Goal: Transaction & Acquisition: Purchase product/service

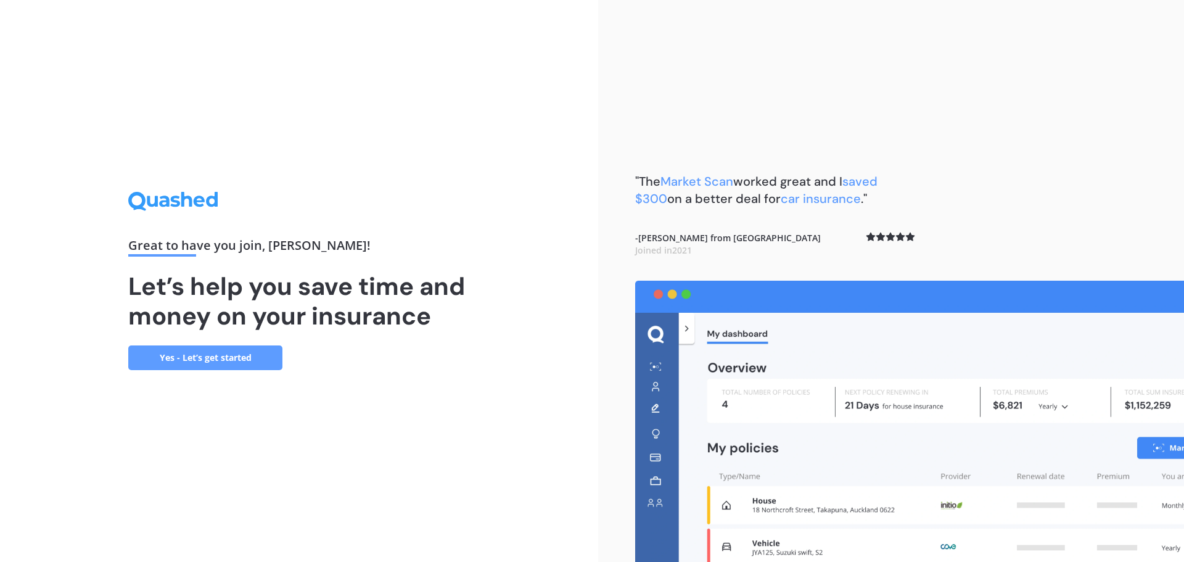
click at [245, 356] on link "Yes - Let’s get started" at bounding box center [205, 357] width 154 height 25
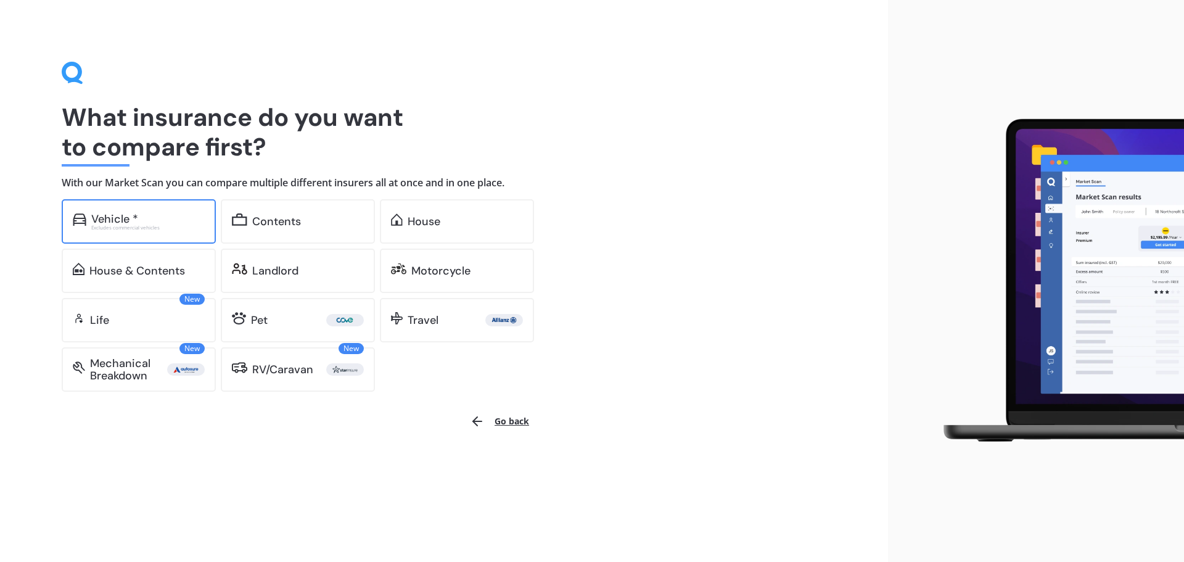
click at [127, 223] on div "Vehicle *" at bounding box center [114, 219] width 47 height 12
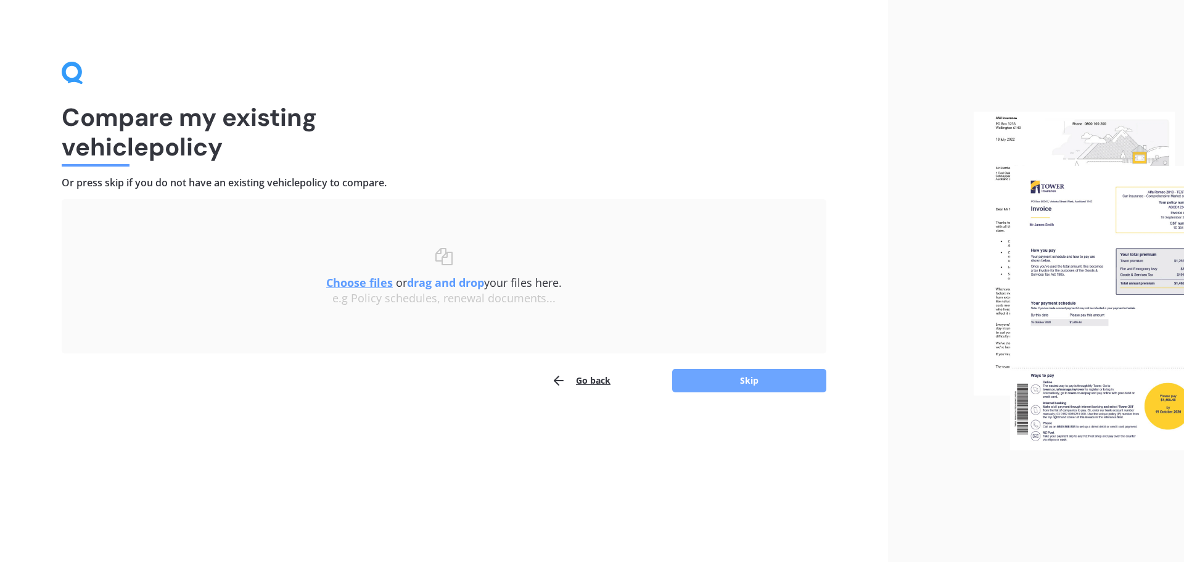
click at [730, 381] on button "Skip" at bounding box center [749, 380] width 154 height 23
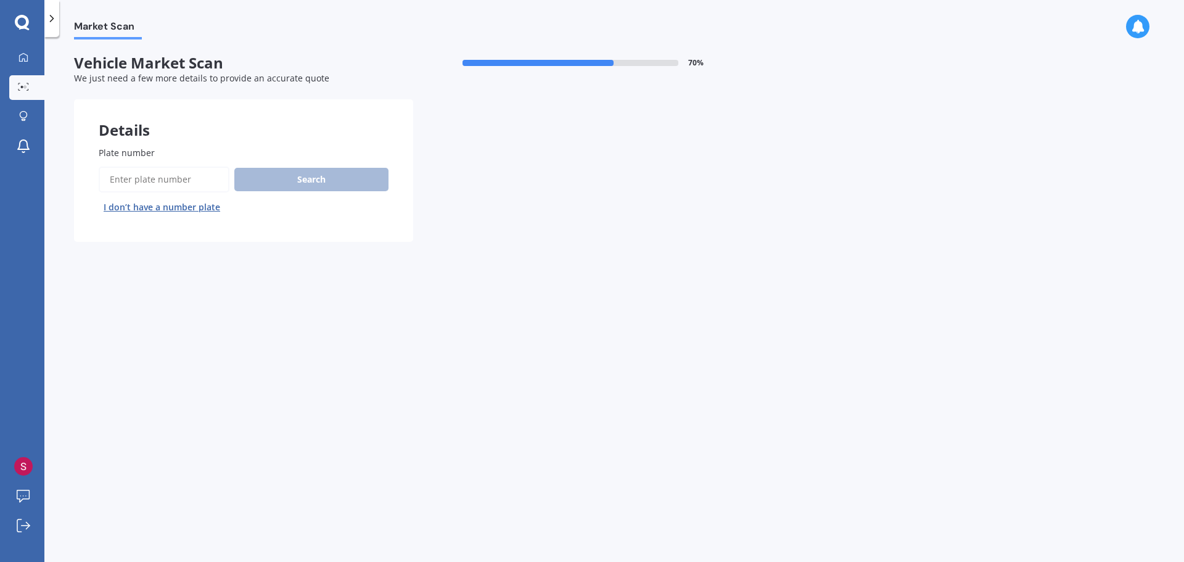
click at [147, 155] on span "Plate number" at bounding box center [127, 153] width 56 height 12
click at [147, 167] on input "Plate number" at bounding box center [164, 180] width 131 height 26
type input "GCN192"
click at [342, 177] on button "Search" at bounding box center [311, 179] width 154 height 23
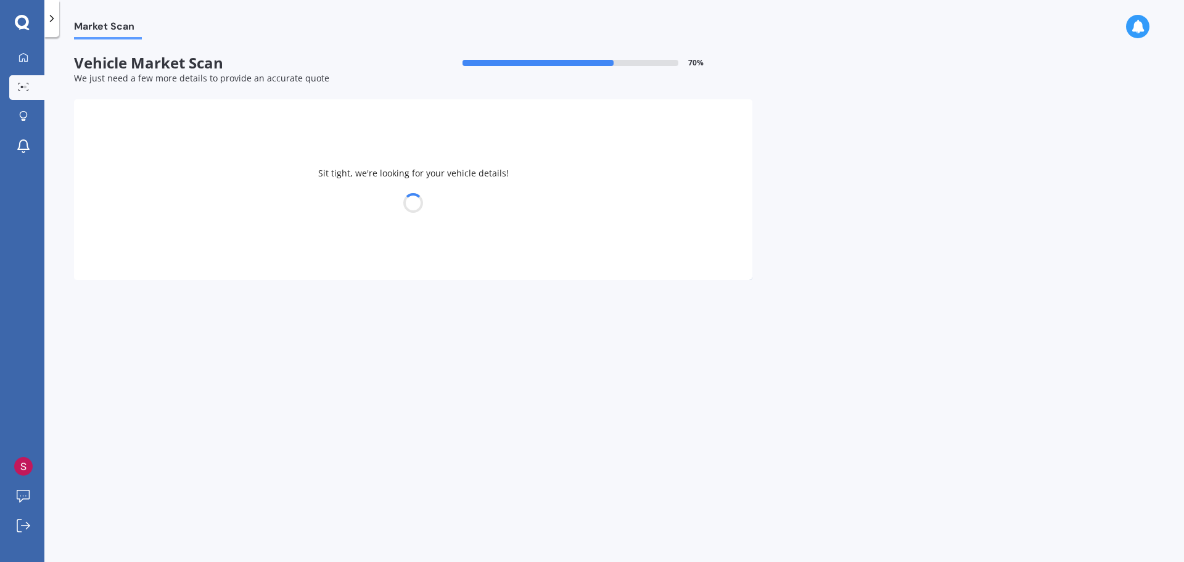
select select "JEEP"
select select "WRANGLER"
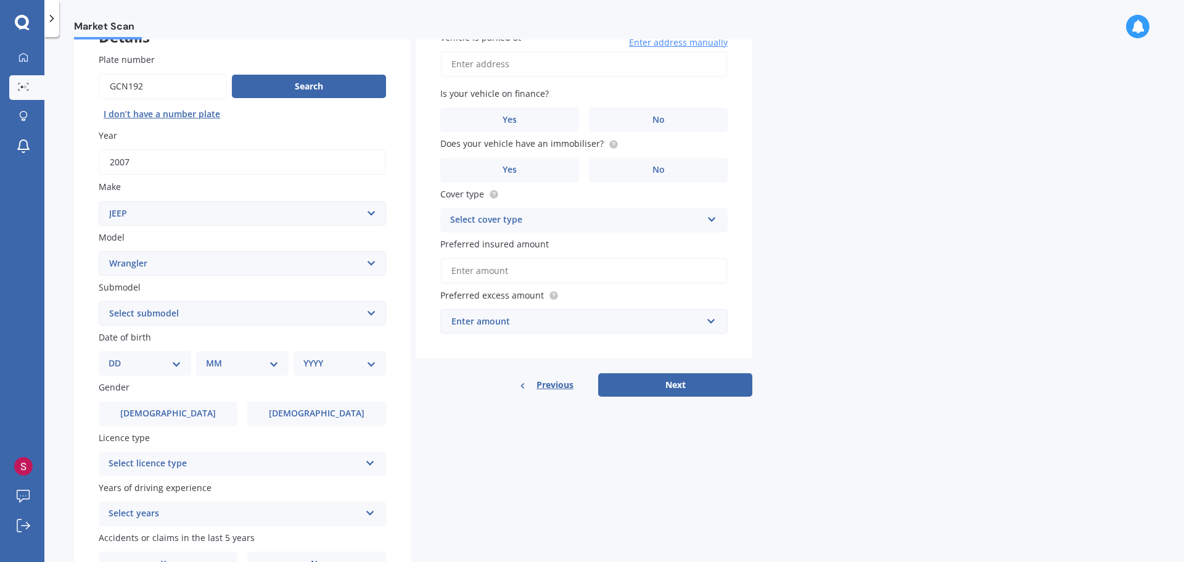
scroll to position [123, 0]
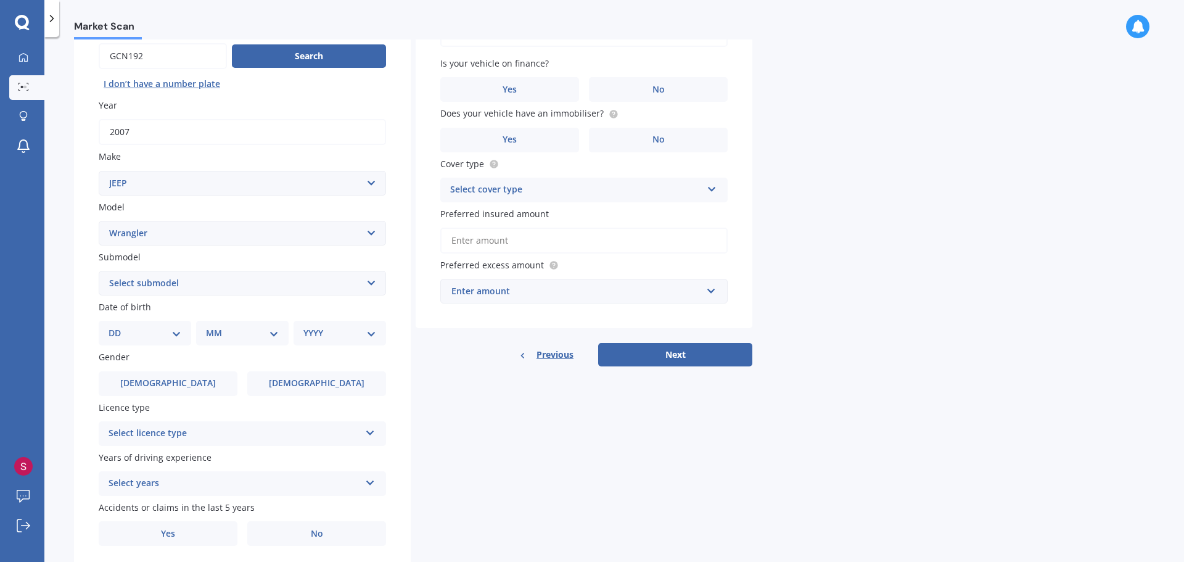
click at [370, 281] on select "Select submodel (All) 3.8 4x4 Sahara Diesel Sahara Petrol" at bounding box center [242, 283] width 287 height 25
select select "SAHARA PETROL"
click at [99, 271] on select "Select submodel (All) 3.8 4x4 Sahara Diesel Sahara Petrol" at bounding box center [242, 283] width 287 height 25
click at [178, 335] on select "DD 01 02 03 04 05 06 07 08 09 10 11 12 13 14 15 16 17 18 19 20 21 22 23 24 25 2…" at bounding box center [145, 333] width 73 height 14
select select "09"
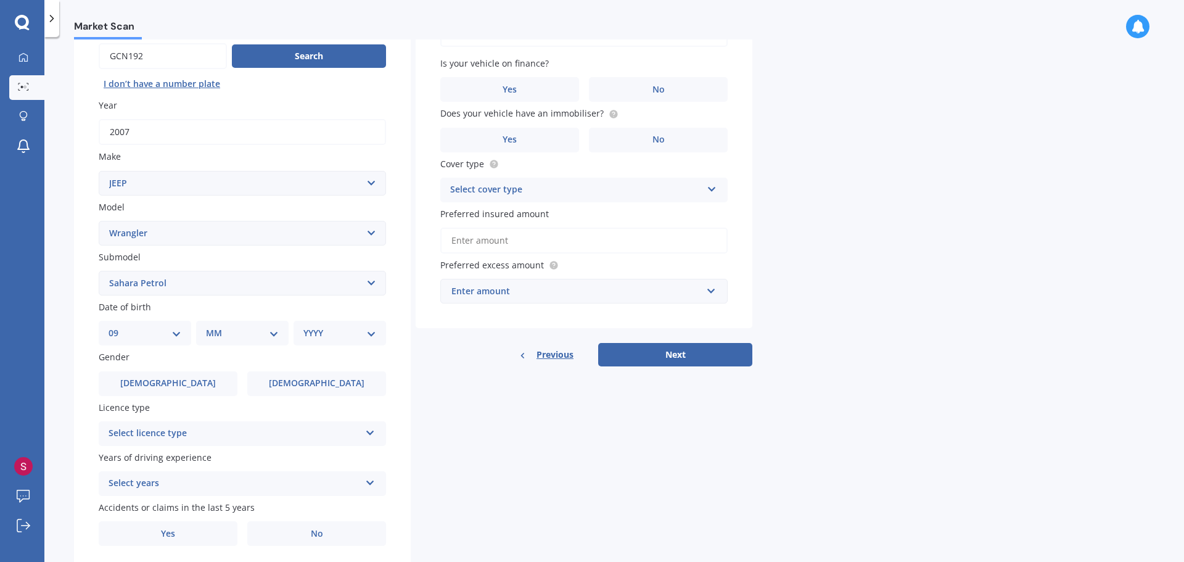
click at [118, 326] on select "DD 01 02 03 04 05 06 07 08 09 10 11 12 13 14 15 16 17 18 19 20 21 22 23 24 25 2…" at bounding box center [145, 333] width 73 height 14
click at [274, 333] on select "MM 01 02 03 04 05 06 07 08 09 10 11 12" at bounding box center [245, 333] width 68 height 14
select select "03"
click at [211, 326] on select "MM 01 02 03 04 05 06 07 08 09 10 11 12" at bounding box center [245, 333] width 68 height 14
click at [363, 333] on select "YYYY 2025 2024 2023 2022 2021 2020 2019 2018 2017 2016 2015 2014 2013 2012 2011…" at bounding box center [337, 333] width 68 height 14
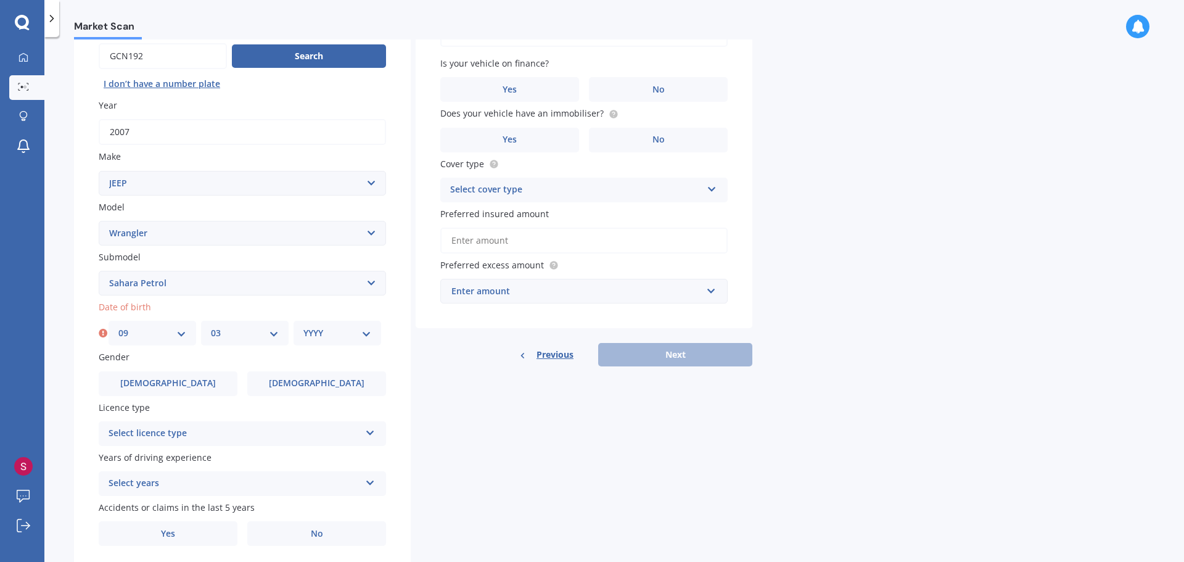
select select "1970"
click at [303, 326] on select "YYYY 2025 2024 2023 2022 2021 2020 2019 2018 2017 2016 2015 2014 2013 2012 2011…" at bounding box center [337, 333] width 68 height 14
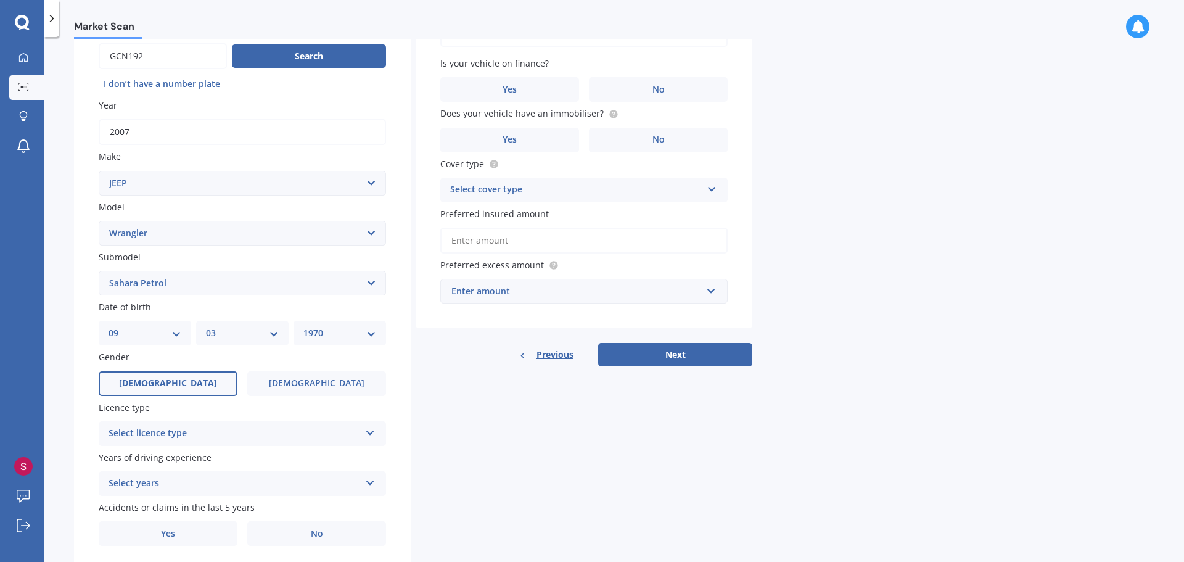
click at [177, 385] on span "[DEMOGRAPHIC_DATA]" at bounding box center [168, 383] width 98 height 10
click at [0, 0] on input "[DEMOGRAPHIC_DATA]" at bounding box center [0, 0] width 0 height 0
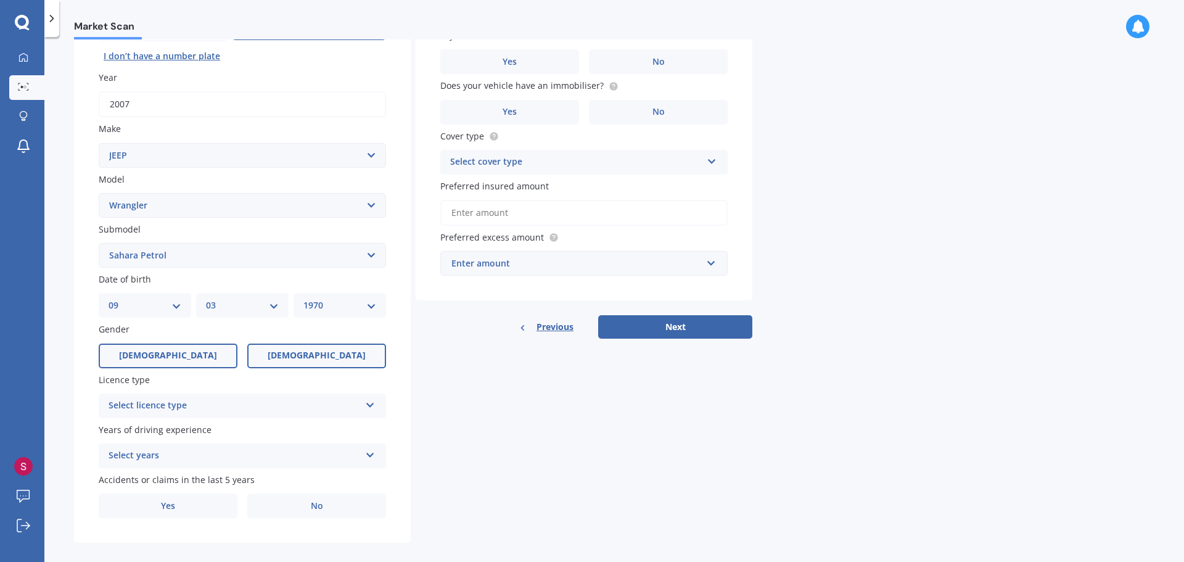
scroll to position [164, 0]
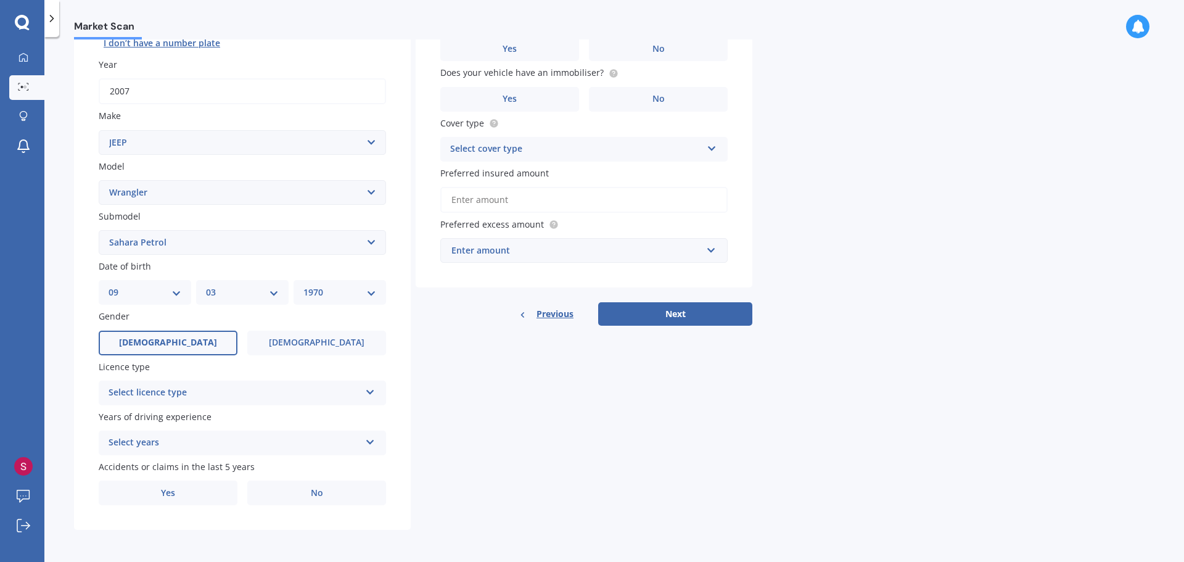
click at [372, 391] on icon at bounding box center [370, 389] width 10 height 9
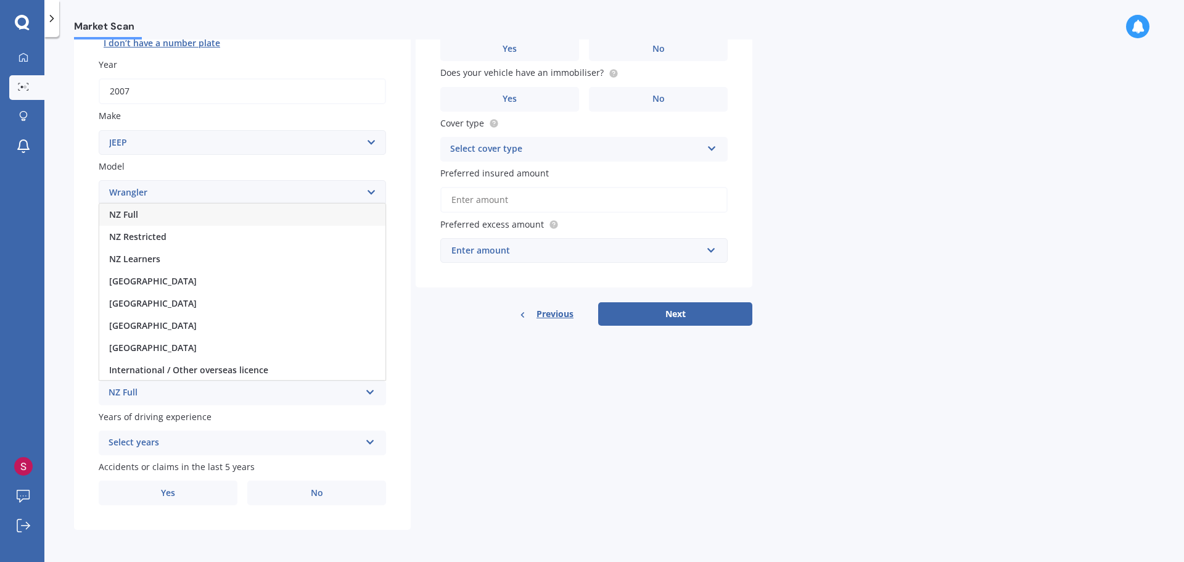
click at [184, 212] on div "NZ Full" at bounding box center [242, 215] width 286 height 22
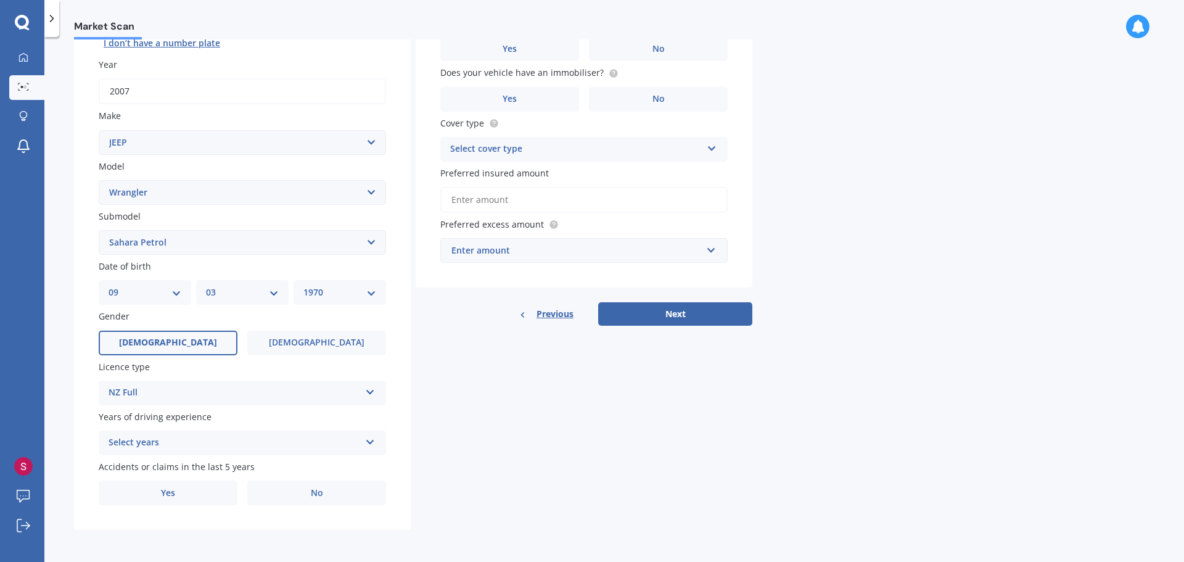
click at [371, 441] on icon at bounding box center [370, 439] width 10 height 9
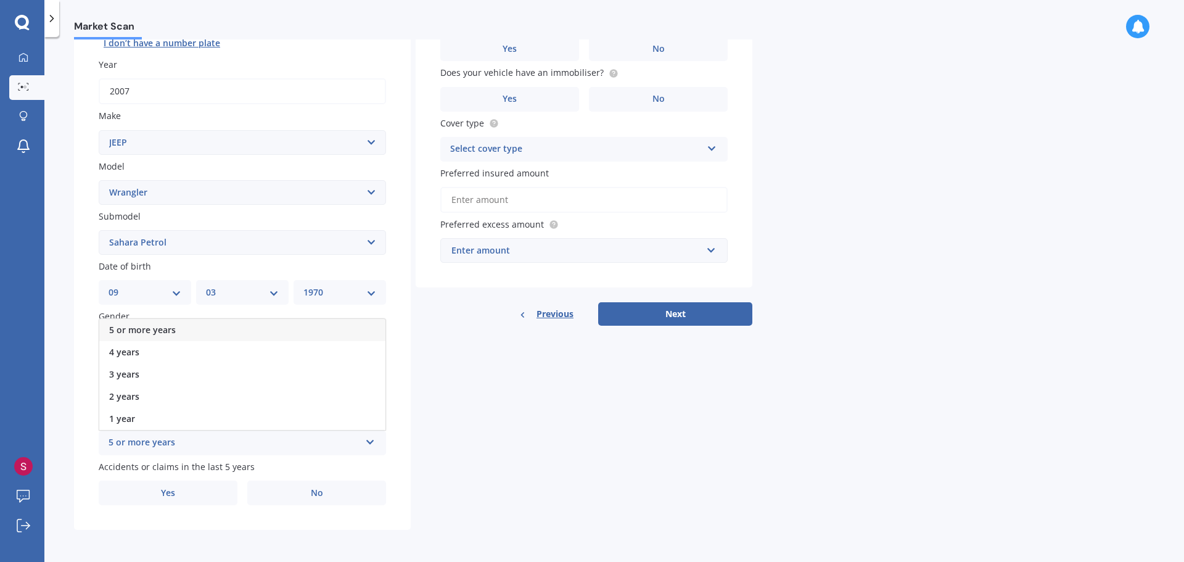
click at [193, 326] on div "5 or more years" at bounding box center [242, 330] width 286 height 22
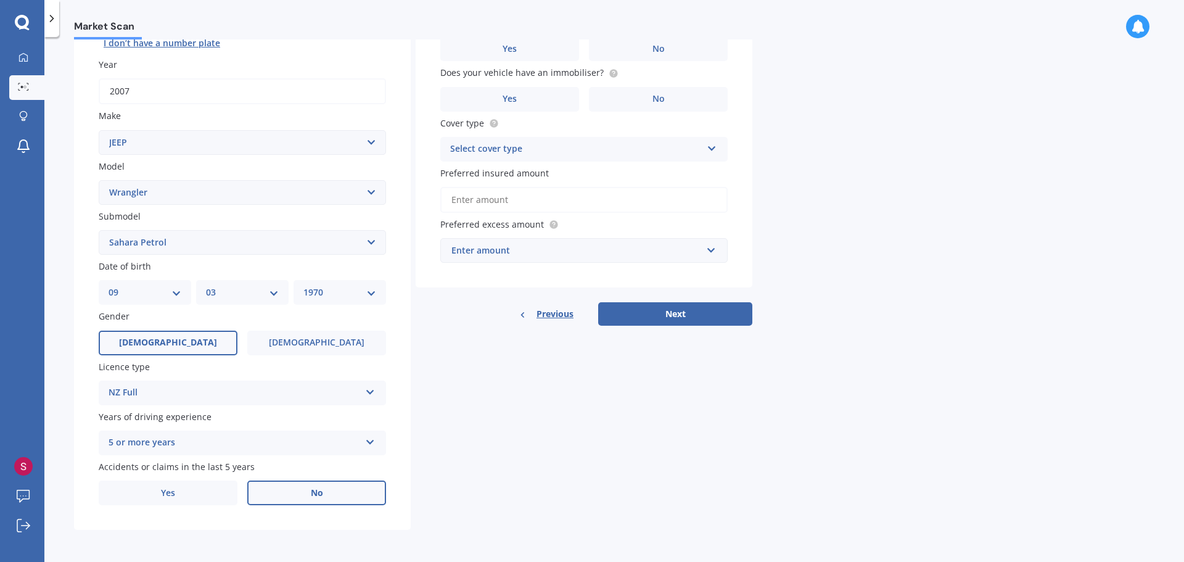
click at [305, 491] on label "No" at bounding box center [316, 492] width 139 height 25
click at [0, 0] on input "No" at bounding box center [0, 0] width 0 height 0
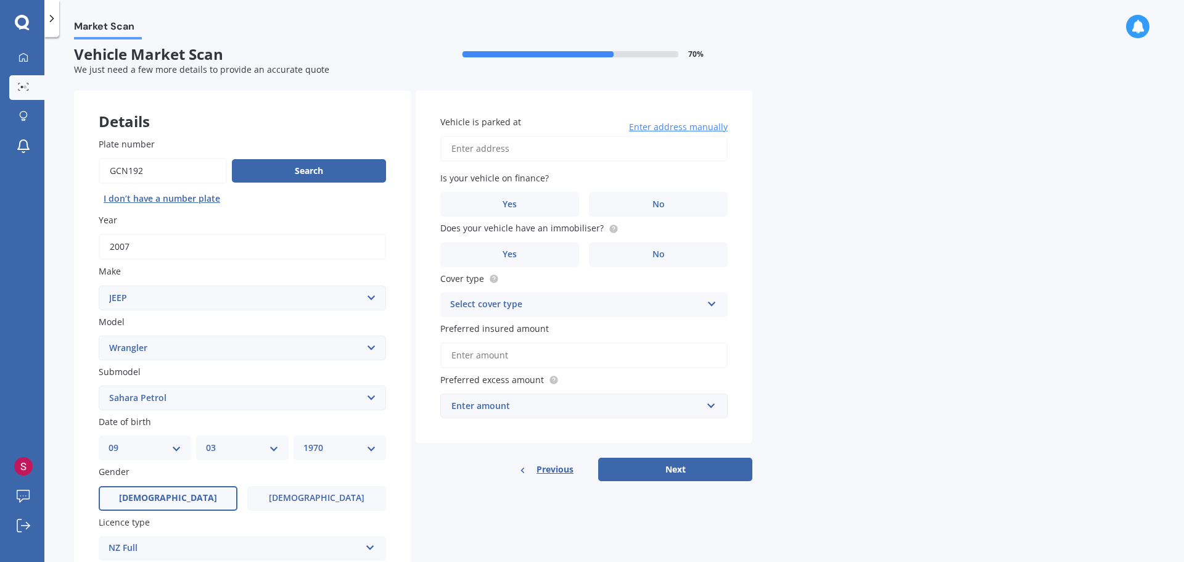
scroll to position [0, 0]
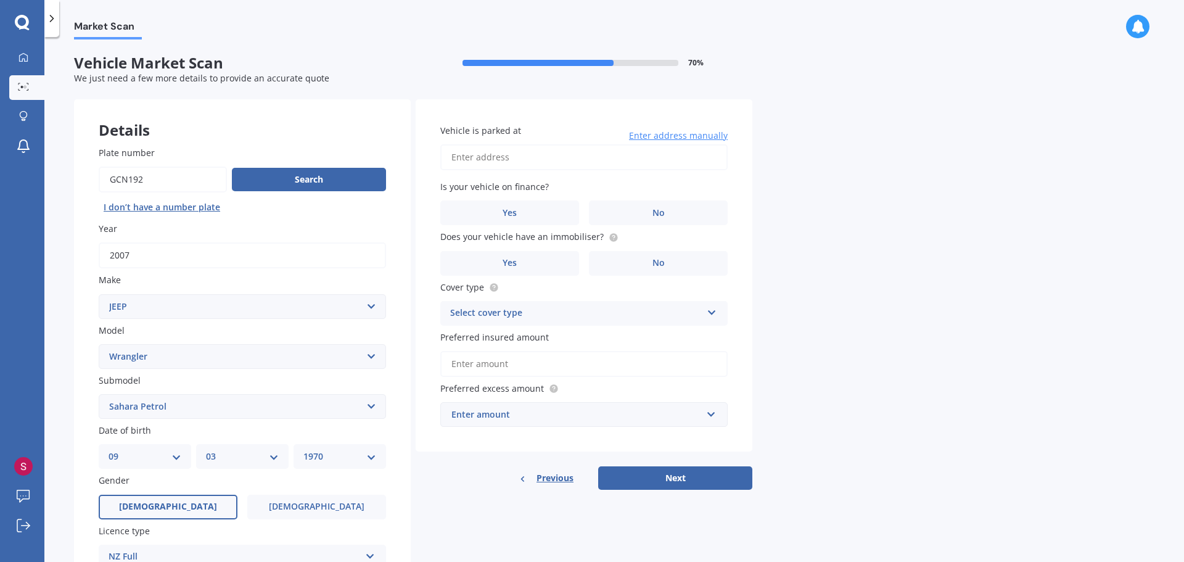
click at [506, 158] on input "Vehicle is parked at" at bounding box center [583, 157] width 287 height 26
type input "13 Relko Crescent, Torbay, Auckland 0630"
click at [653, 217] on span "No" at bounding box center [658, 213] width 12 height 10
click at [0, 0] on input "No" at bounding box center [0, 0] width 0 height 0
click at [541, 257] on label "Yes" at bounding box center [509, 263] width 139 height 25
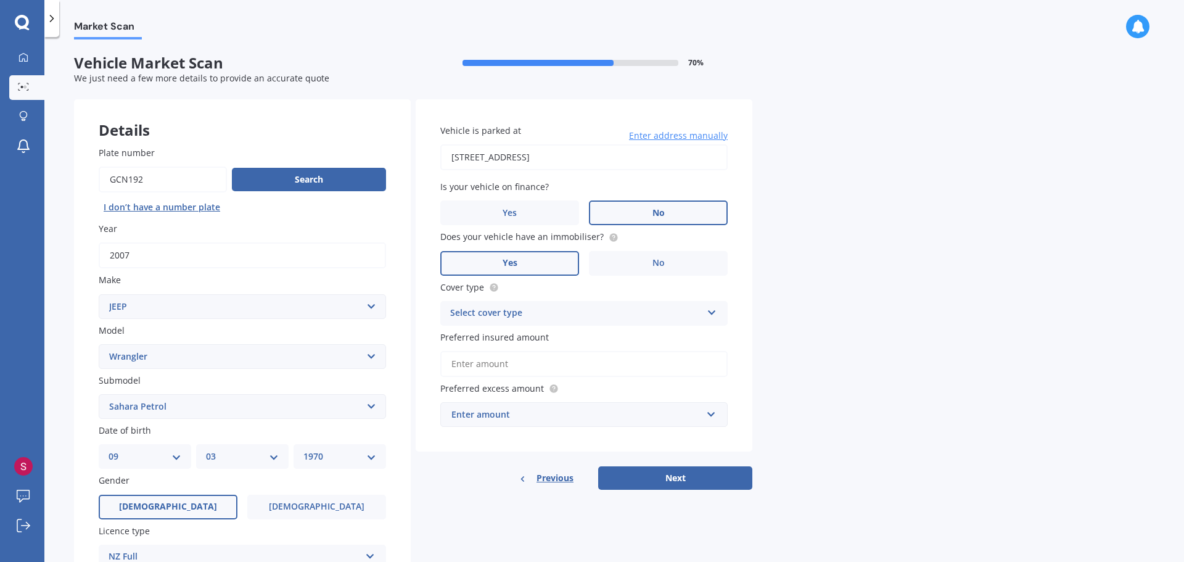
click at [0, 0] on input "Yes" at bounding box center [0, 0] width 0 height 0
click at [713, 311] on icon at bounding box center [712, 310] width 10 height 9
click at [546, 340] on div "Comprehensive" at bounding box center [584, 337] width 286 height 22
click at [537, 363] on input "Preferred insured amount" at bounding box center [583, 364] width 287 height 26
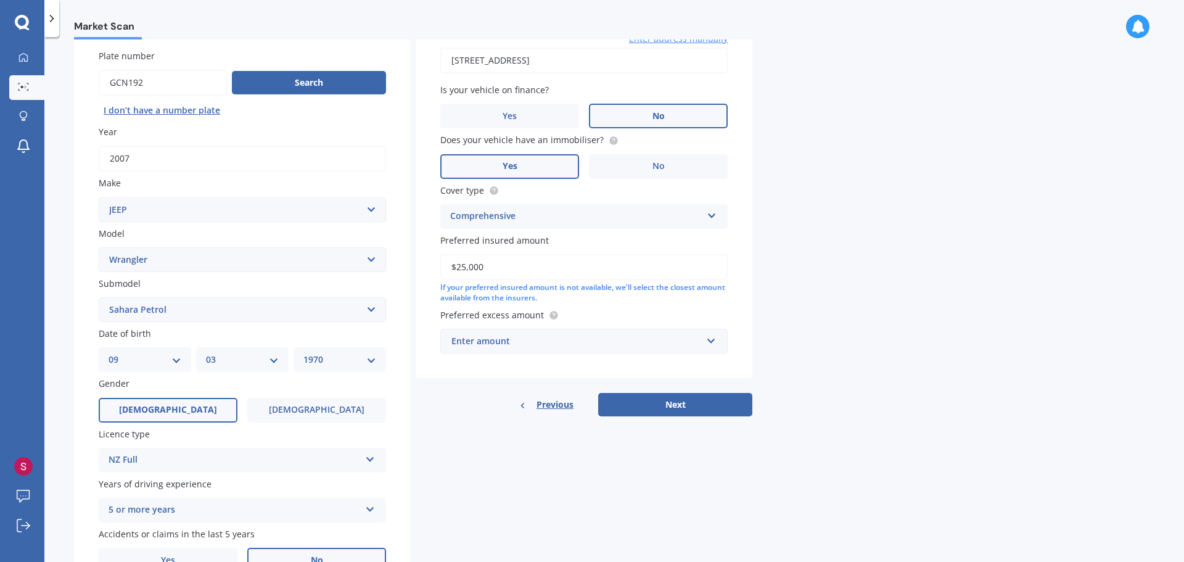
scroll to position [123, 0]
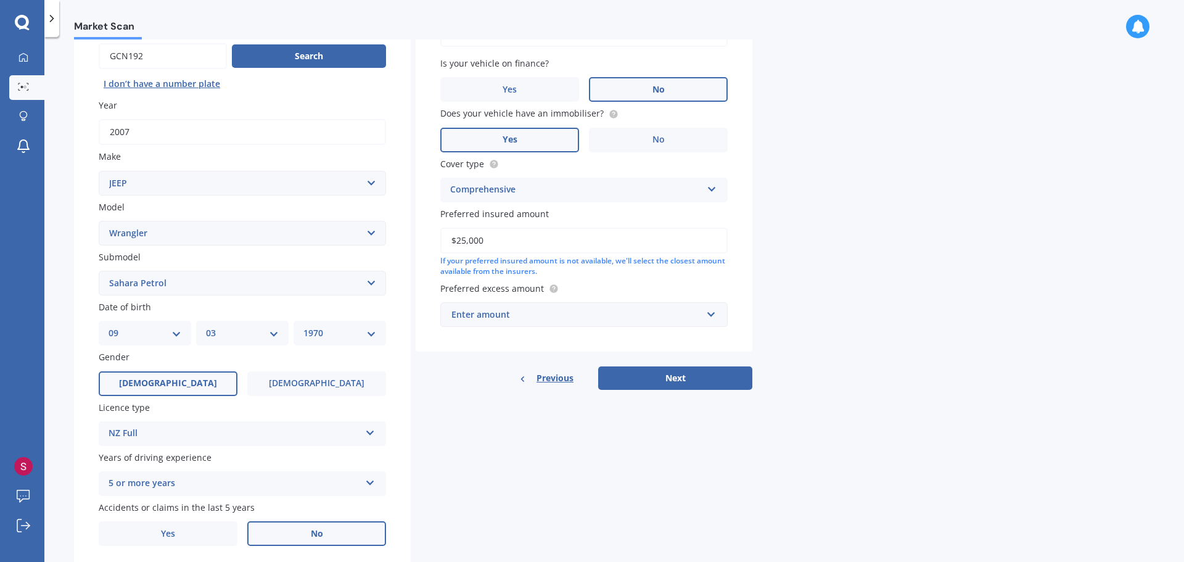
type input "$25,000"
click at [710, 316] on input "text" at bounding box center [580, 314] width 276 height 23
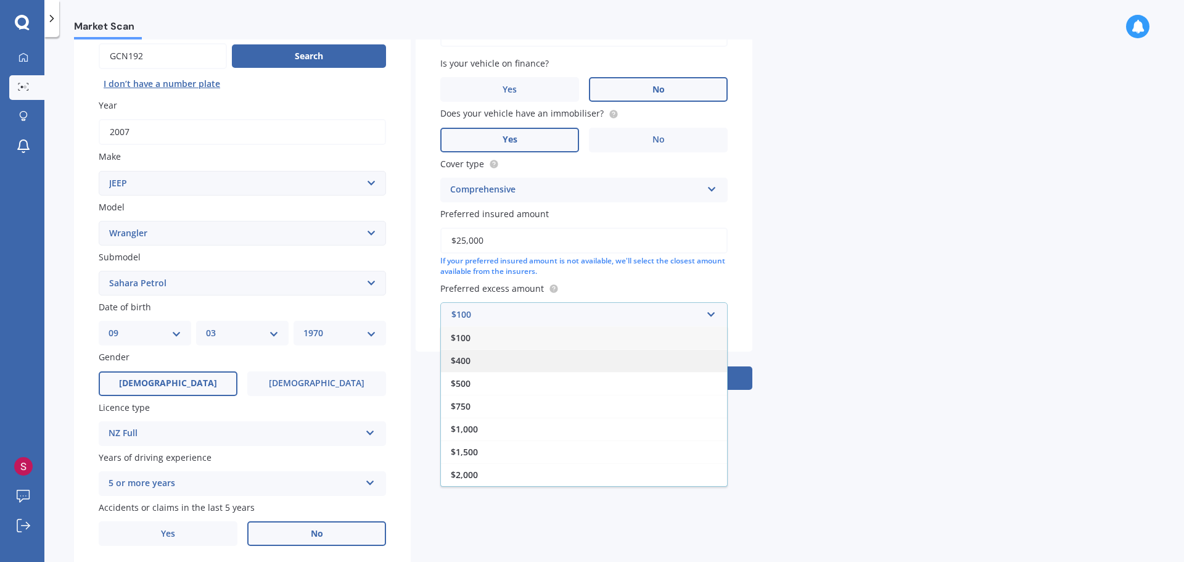
click at [490, 360] on div "$400" at bounding box center [584, 360] width 286 height 23
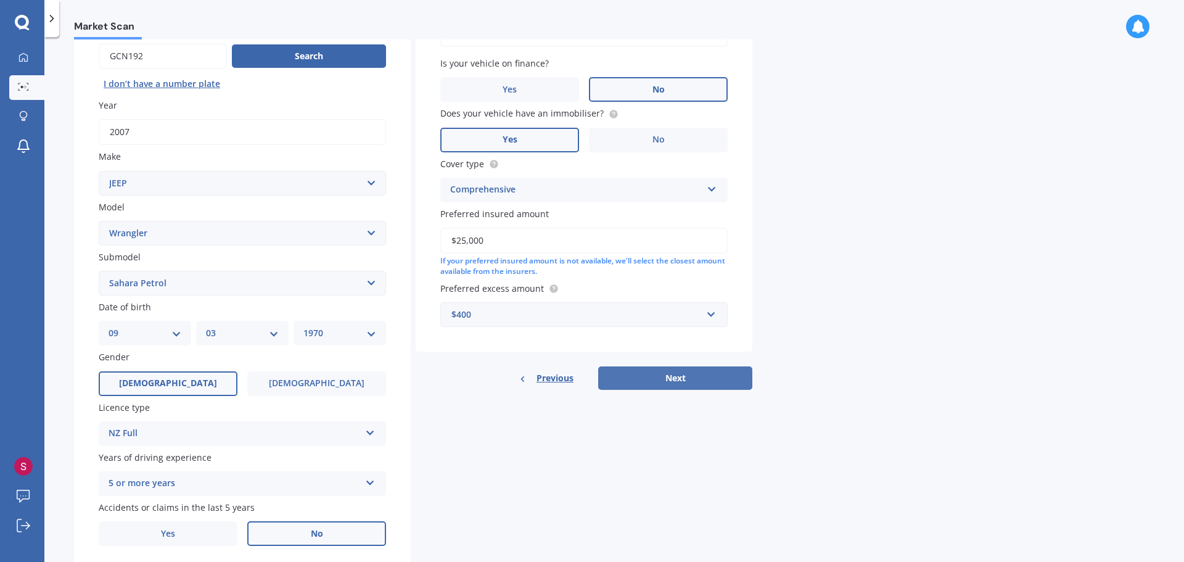
click at [643, 380] on button "Next" at bounding box center [675, 377] width 154 height 23
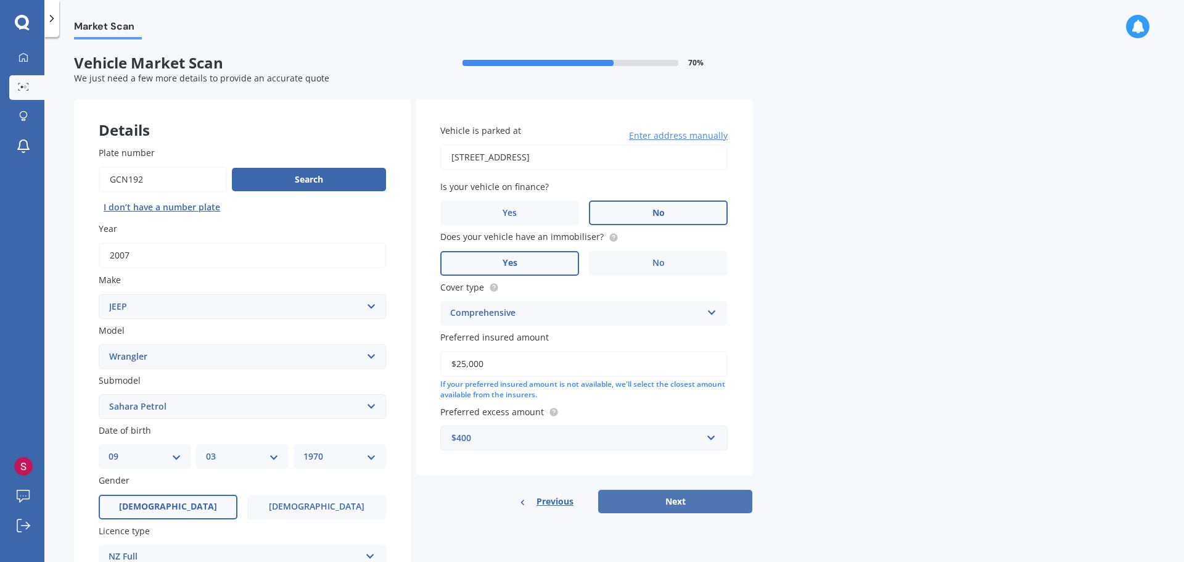
select select "09"
select select "03"
select select "1970"
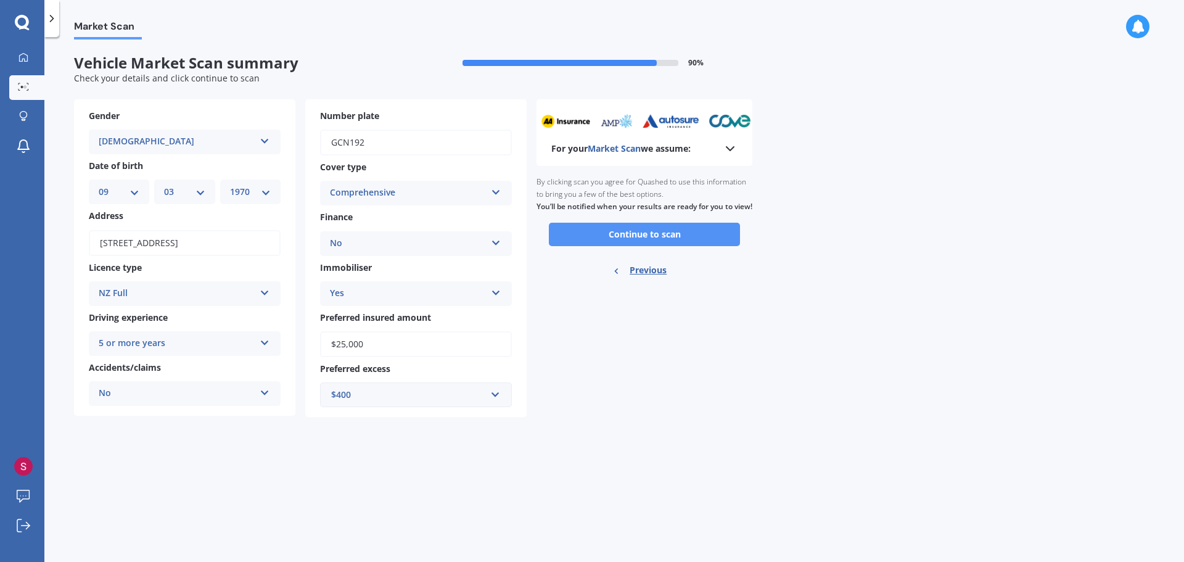
click at [636, 243] on button "Continue to scan" at bounding box center [644, 234] width 191 height 23
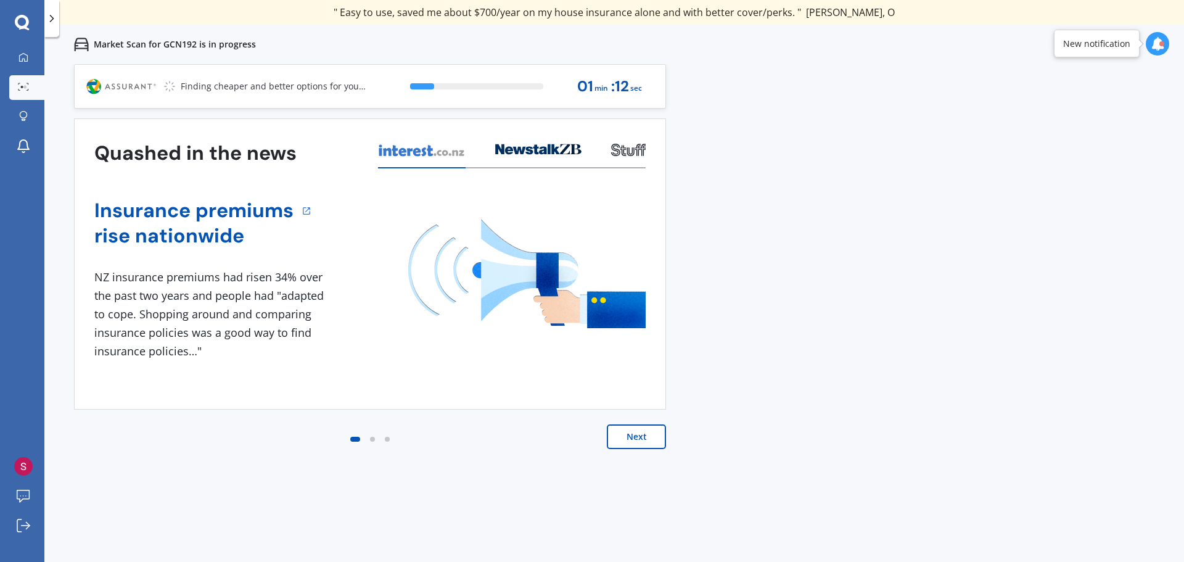
click at [643, 434] on button "Next" at bounding box center [636, 436] width 59 height 25
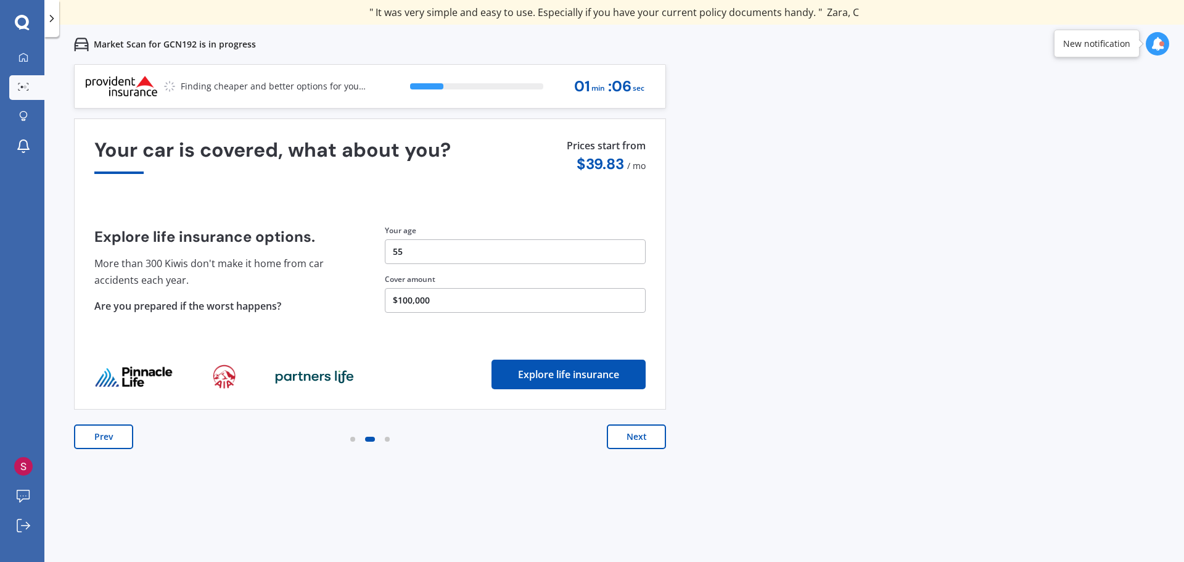
click at [99, 437] on button "Prev" at bounding box center [103, 436] width 59 height 25
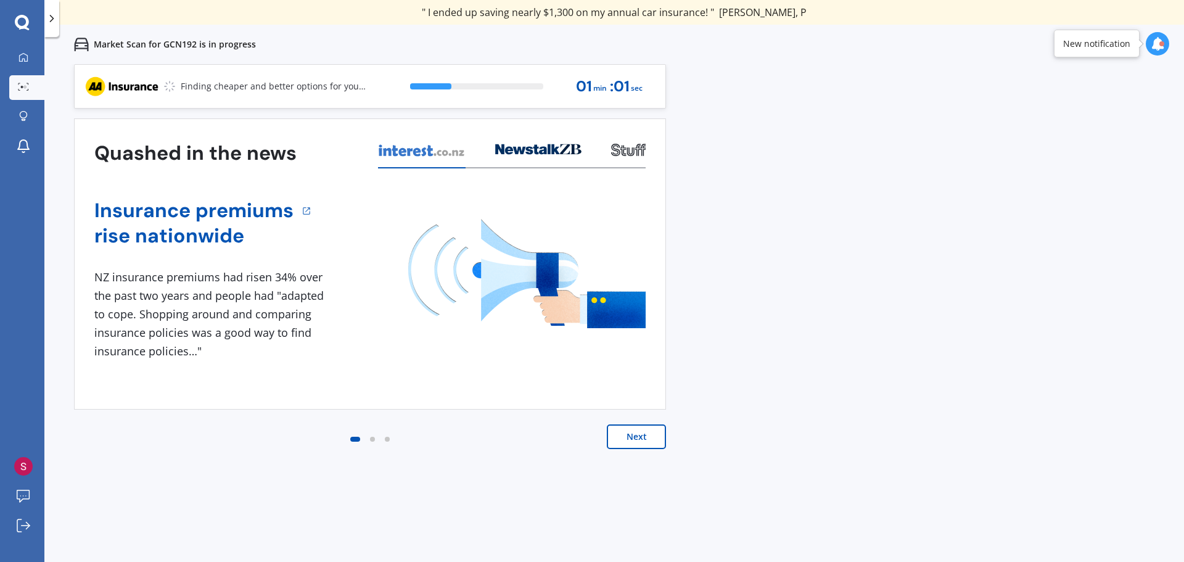
click at [632, 435] on button "Next" at bounding box center [636, 436] width 59 height 25
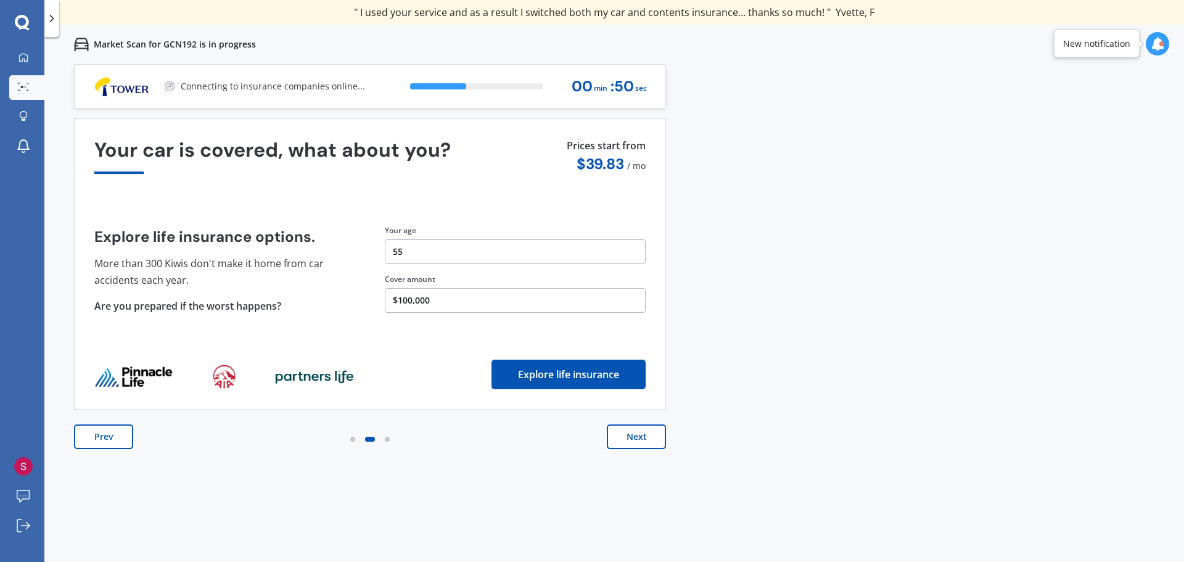
click at [632, 440] on button "Next" at bounding box center [636, 436] width 59 height 25
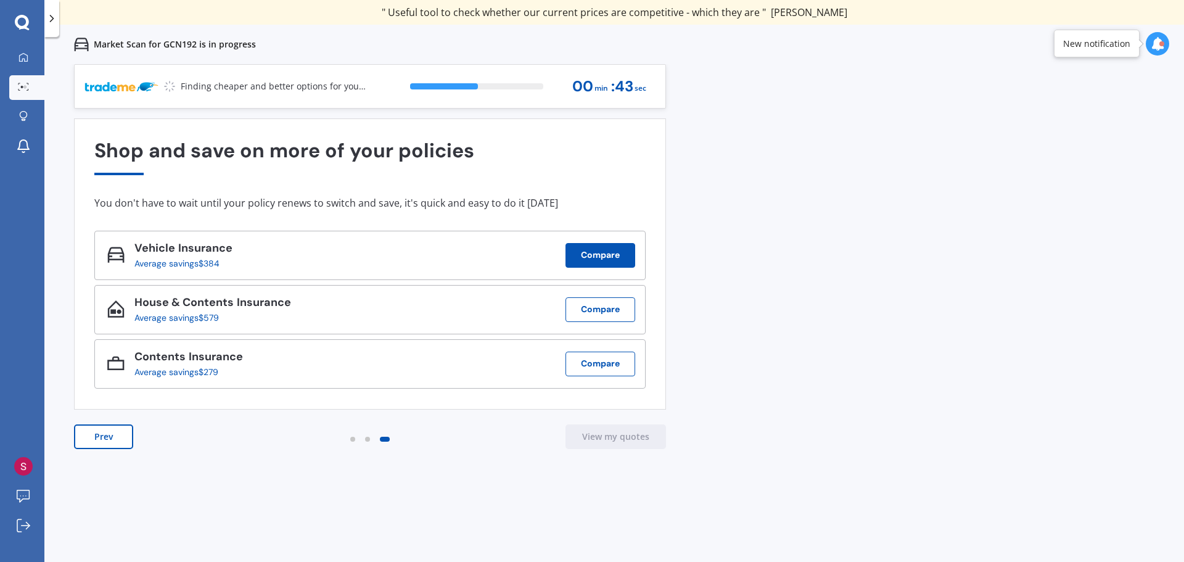
click at [603, 255] on button "Compare" at bounding box center [601, 255] width 70 height 25
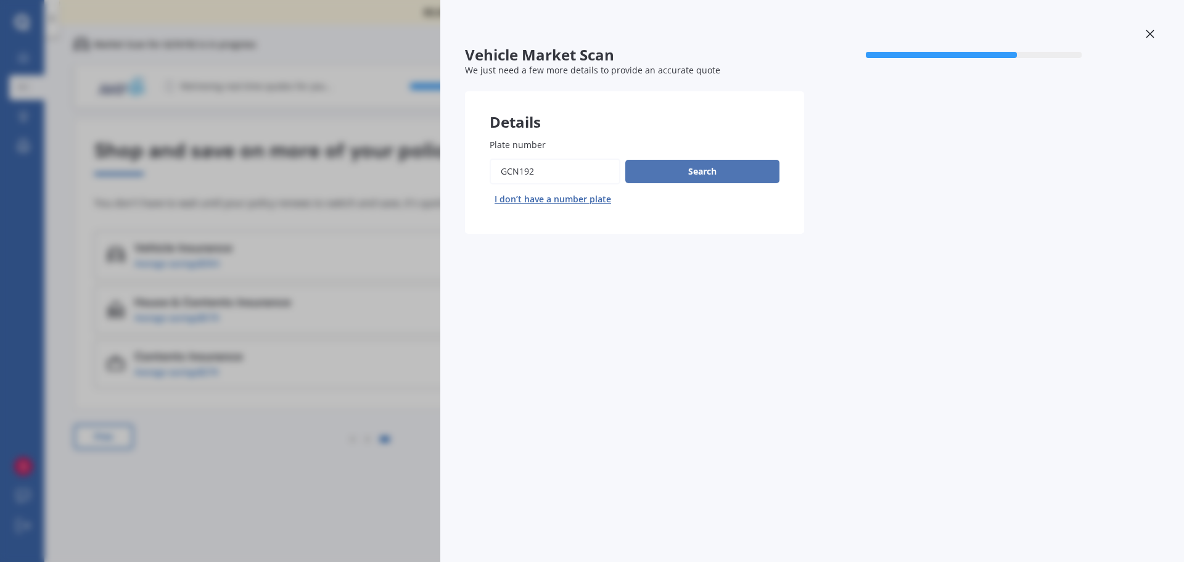
click at [680, 171] on button "Search" at bounding box center [702, 171] width 154 height 23
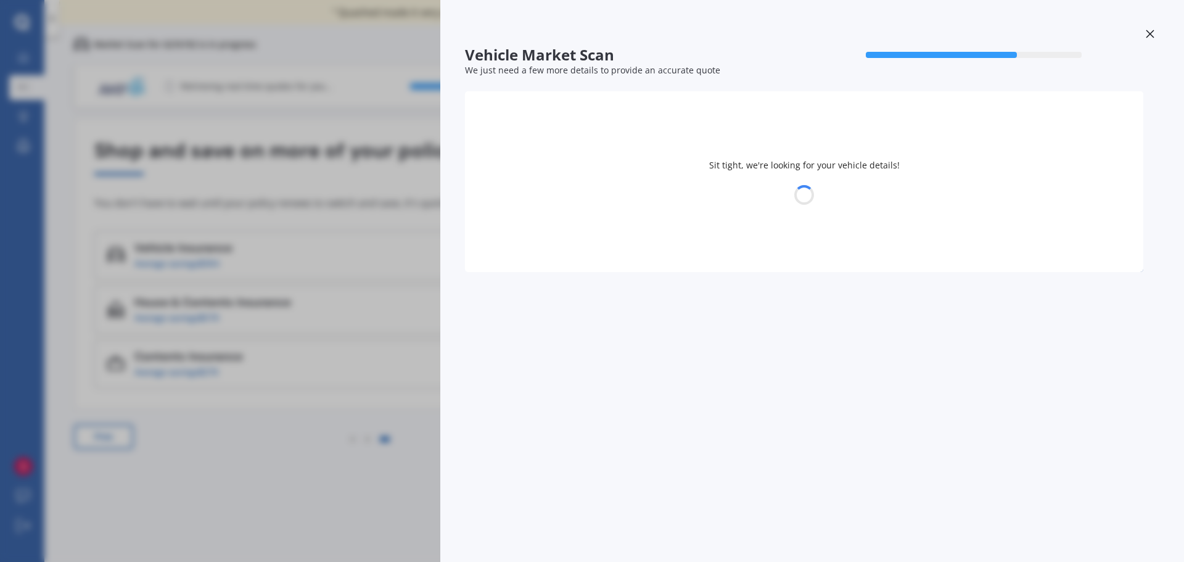
select select "JEEP"
select select "WRANGLER"
select select "09"
select select "03"
select select "1970"
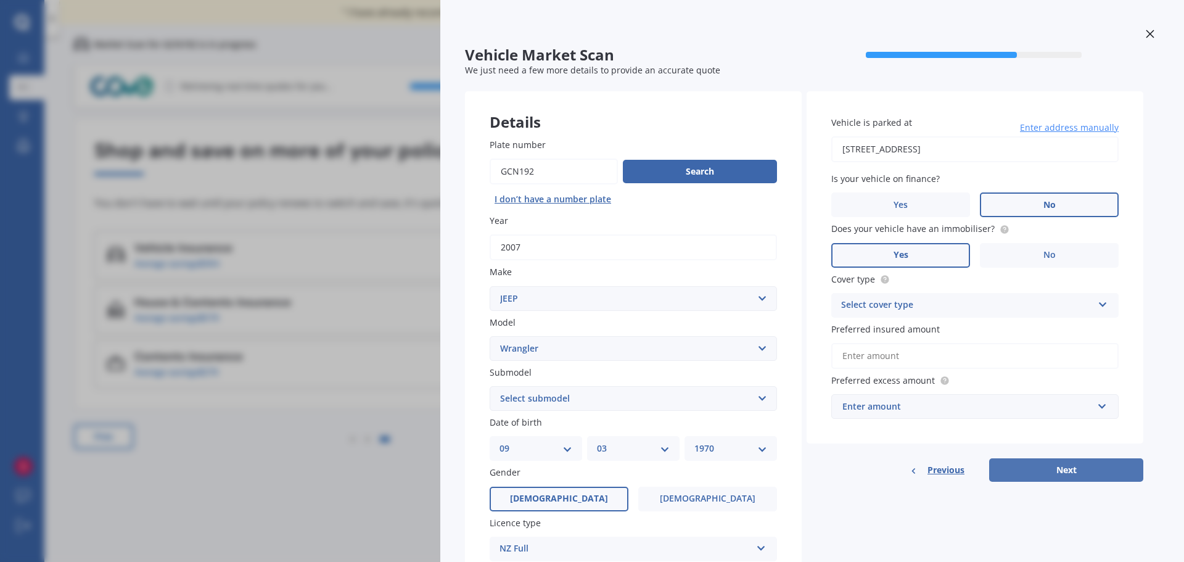
click at [1070, 472] on button "Next" at bounding box center [1066, 469] width 154 height 23
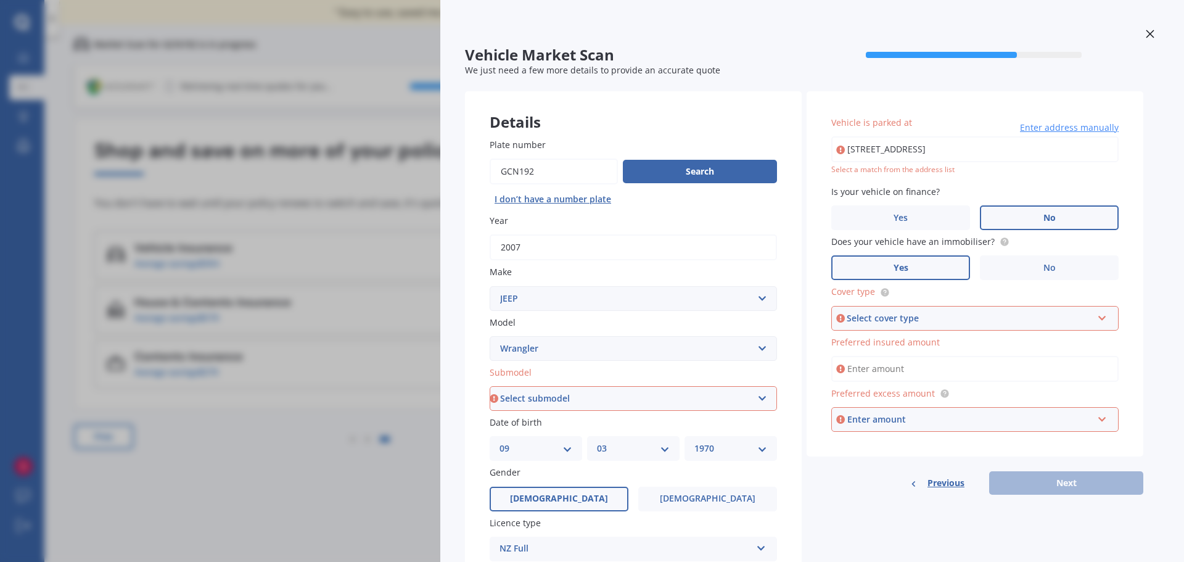
click at [762, 398] on select "Select submodel (All) 3.8 4x4 Sahara Diesel Sahara Petrol" at bounding box center [633, 398] width 287 height 25
select select "SAHARA PETROL"
click at [490, 386] on select "Select submodel (All) 3.8 4x4 Sahara Diesel Sahara Petrol" at bounding box center [633, 398] width 287 height 25
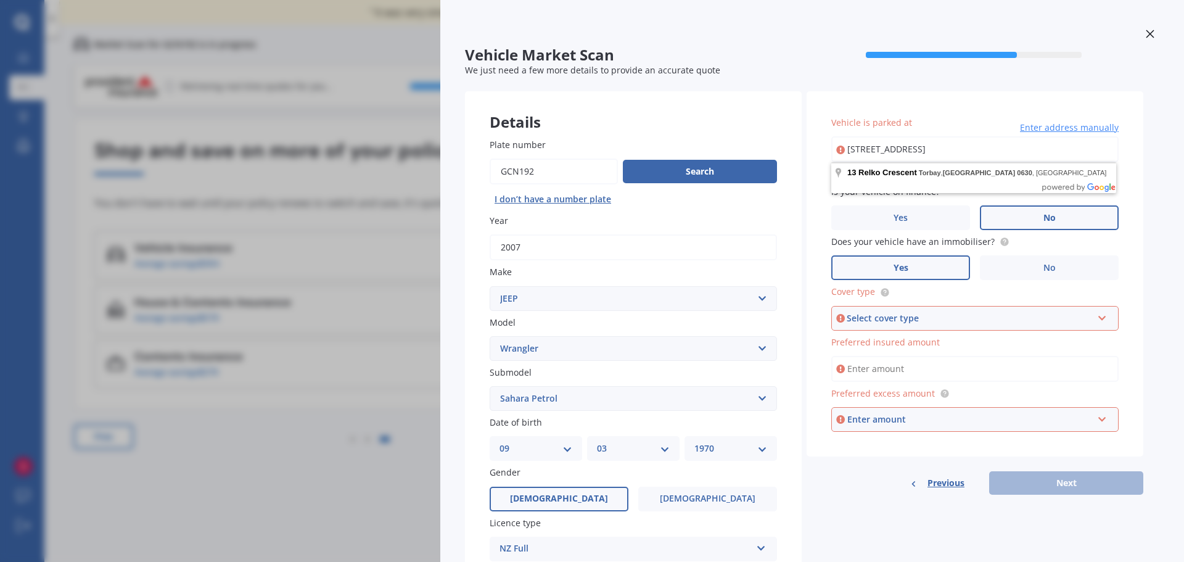
click at [916, 151] on input "13 Relko Crescent, Torbay, Auckland 0630" at bounding box center [974, 149] width 287 height 26
type input "13 Relko Crescent, Torbay, Auckland 0630"
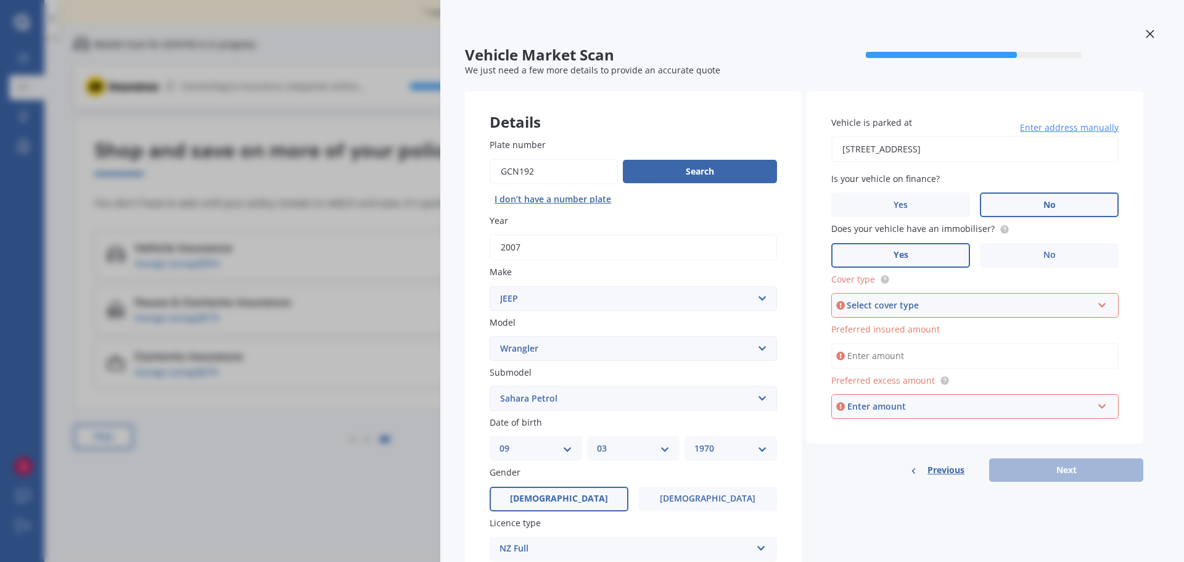
click at [1101, 307] on icon at bounding box center [1102, 302] width 10 height 9
click at [970, 329] on div "Comprehensive" at bounding box center [975, 329] width 285 height 22
click at [942, 350] on input "Preferred insured amount" at bounding box center [974, 356] width 287 height 26
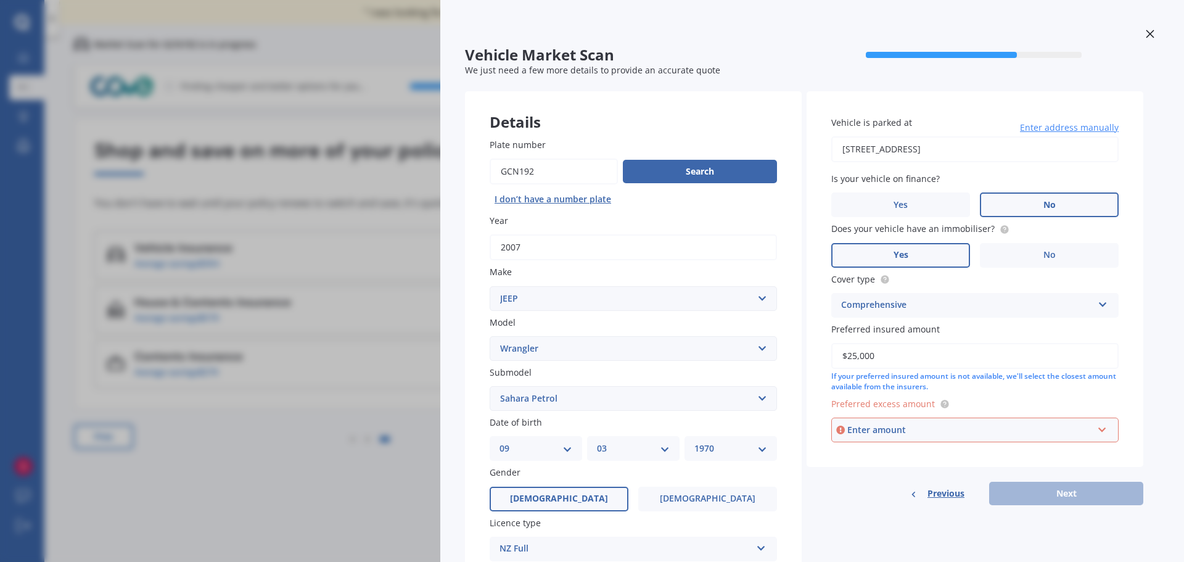
type input "$25,000"
click at [911, 430] on div "Enter amount" at bounding box center [969, 430] width 245 height 14
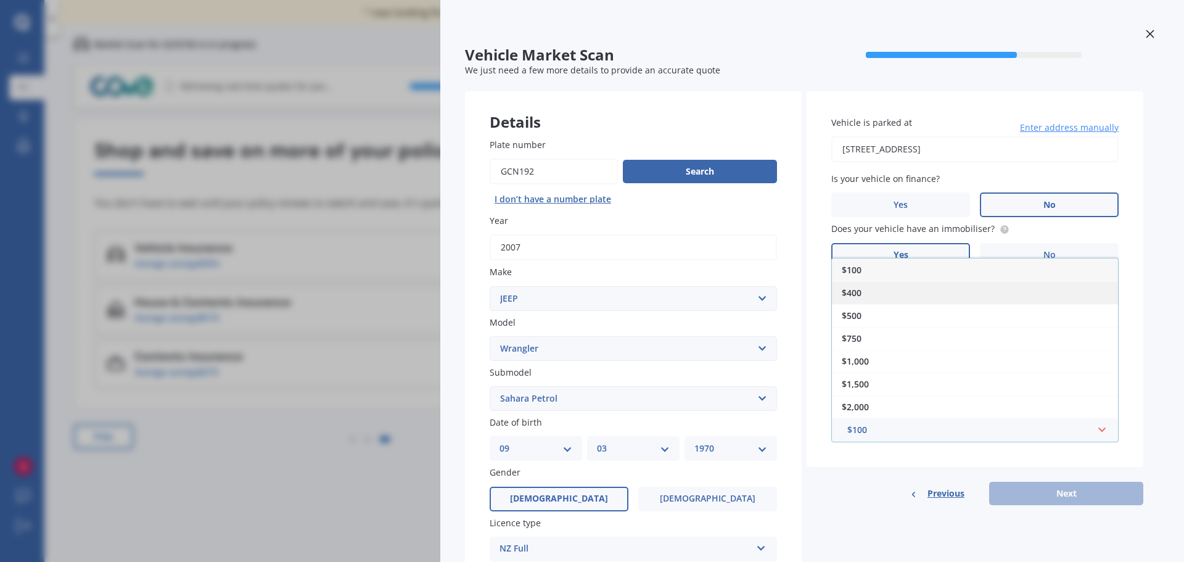
click at [895, 294] on div "$400" at bounding box center [975, 292] width 286 height 23
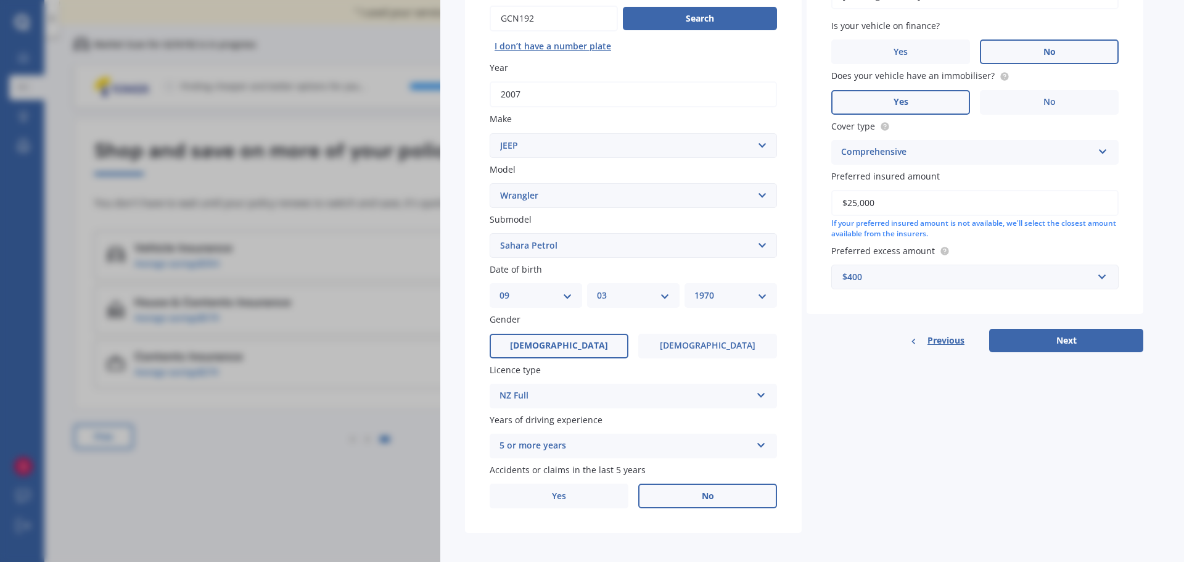
scroll to position [158, 0]
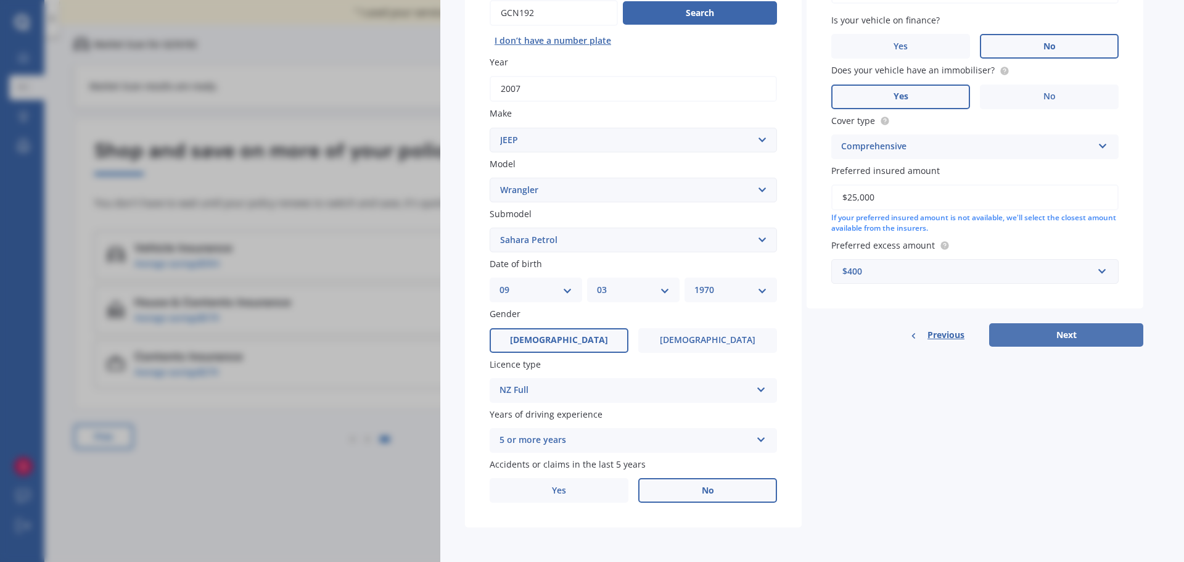
click at [1039, 337] on button "Next" at bounding box center [1066, 334] width 154 height 23
select select "09"
select select "03"
select select "1970"
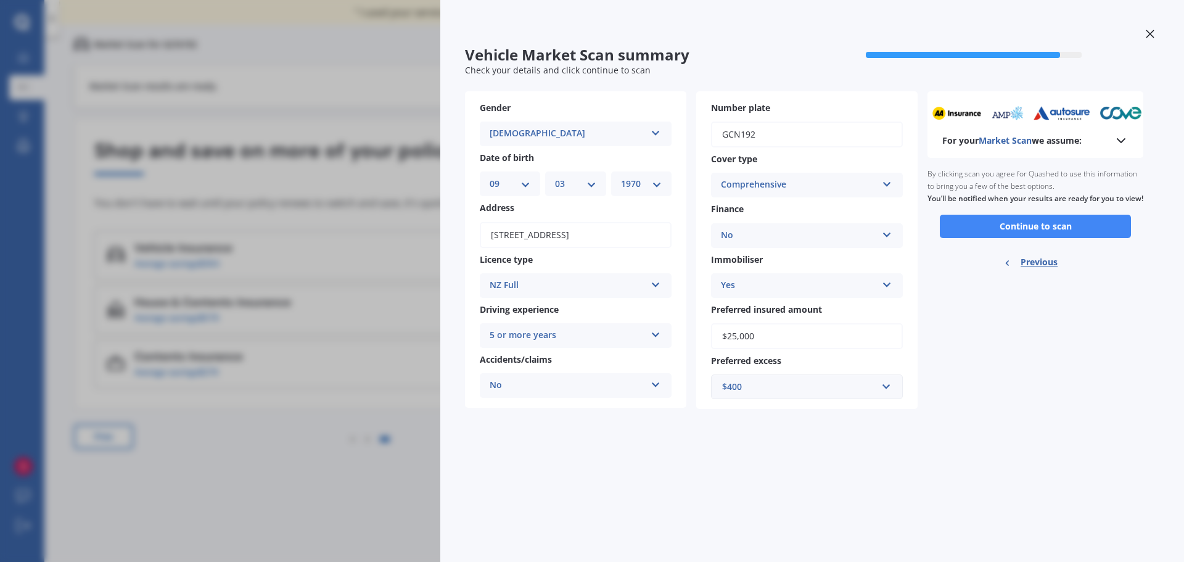
scroll to position [0, 0]
click at [1040, 237] on button "Continue to scan" at bounding box center [1035, 226] width 191 height 23
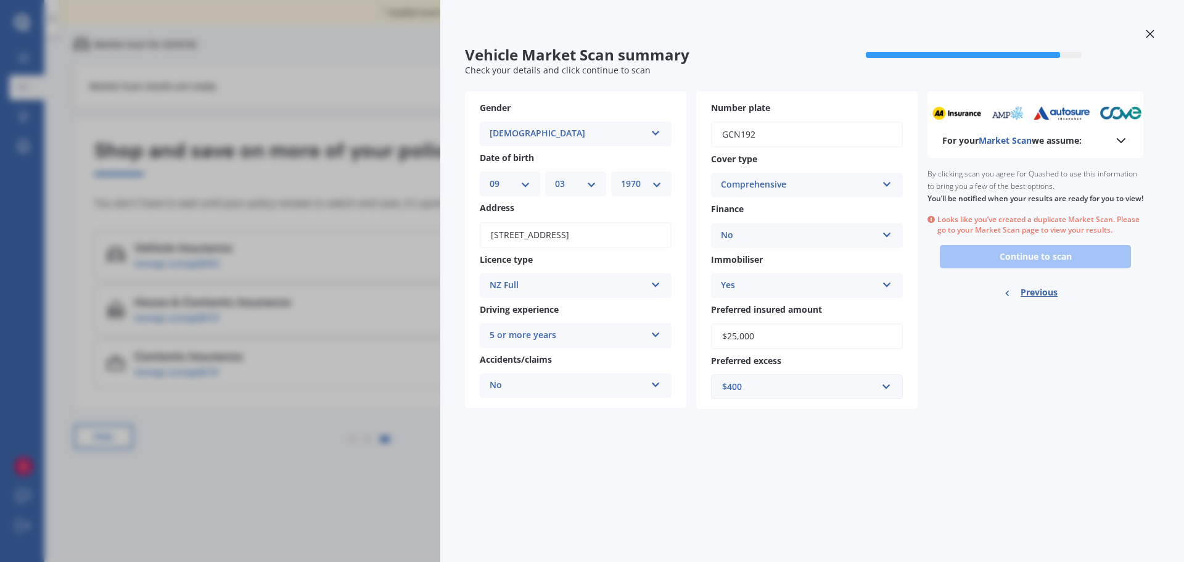
click at [1135, 39] on div at bounding box center [812, 36] width 694 height 22
click at [1149, 33] on icon at bounding box center [1150, 34] width 8 height 8
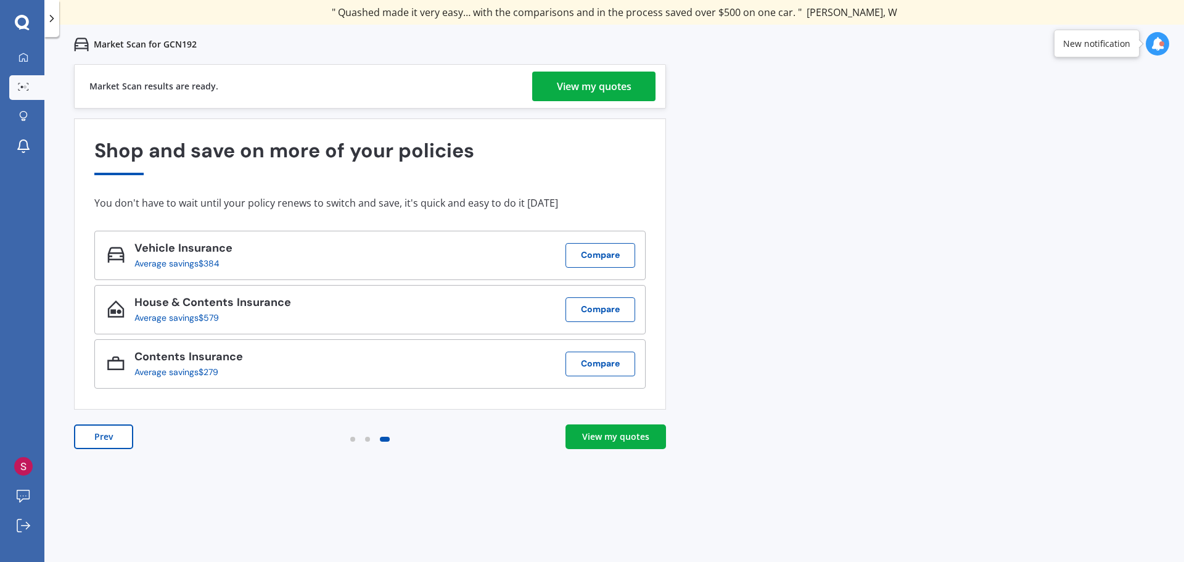
click at [585, 78] on div "View my quotes" at bounding box center [594, 87] width 75 height 30
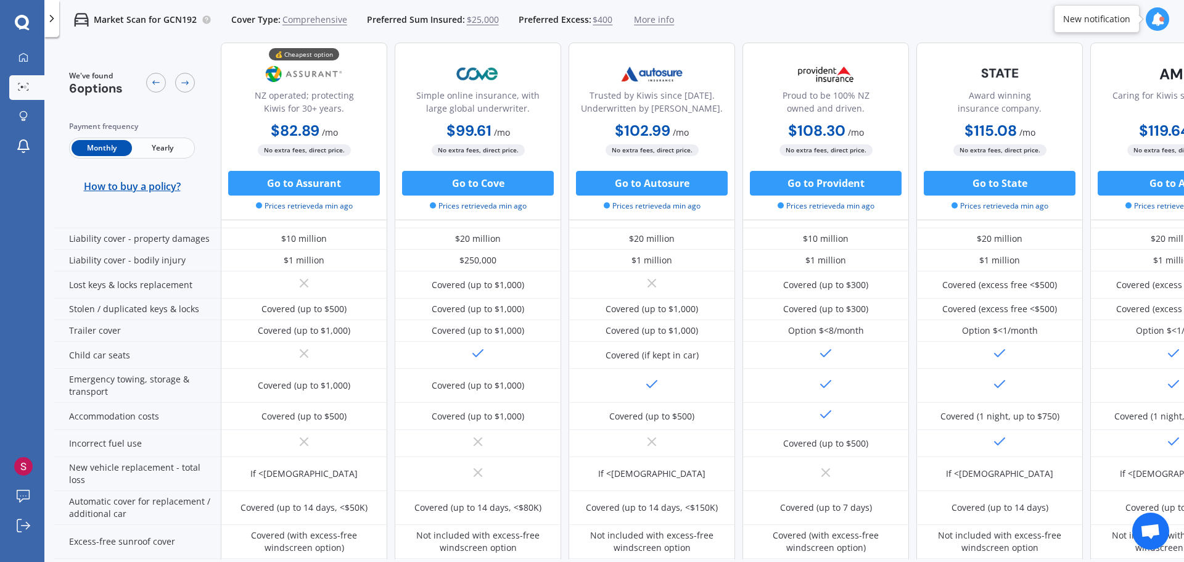
scroll to position [189, 0]
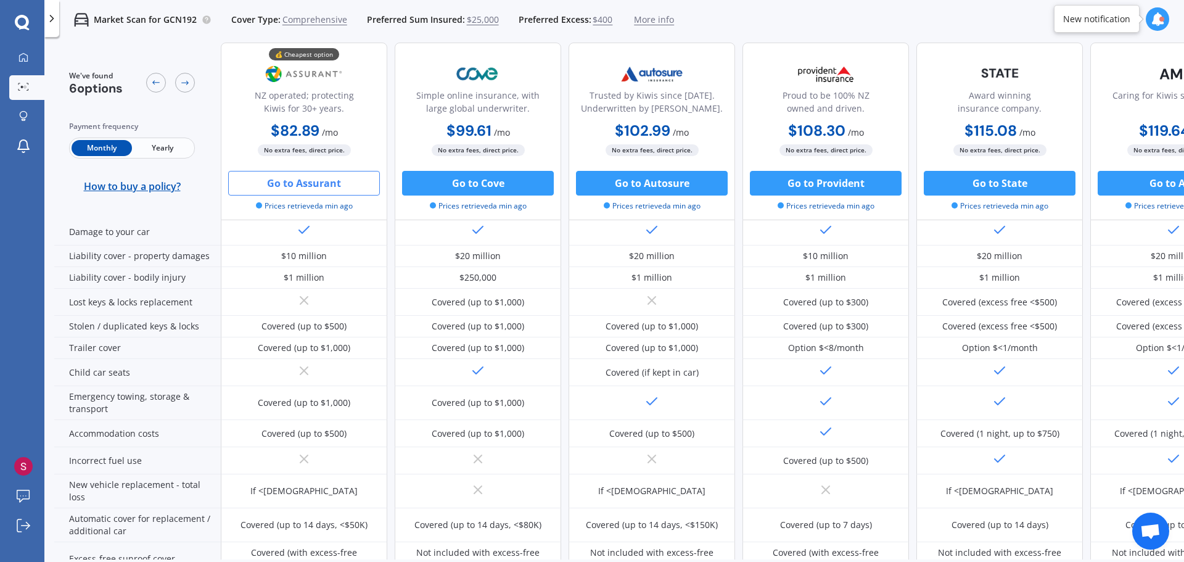
click at [286, 184] on button "Go to Assurant" at bounding box center [304, 183] width 152 height 25
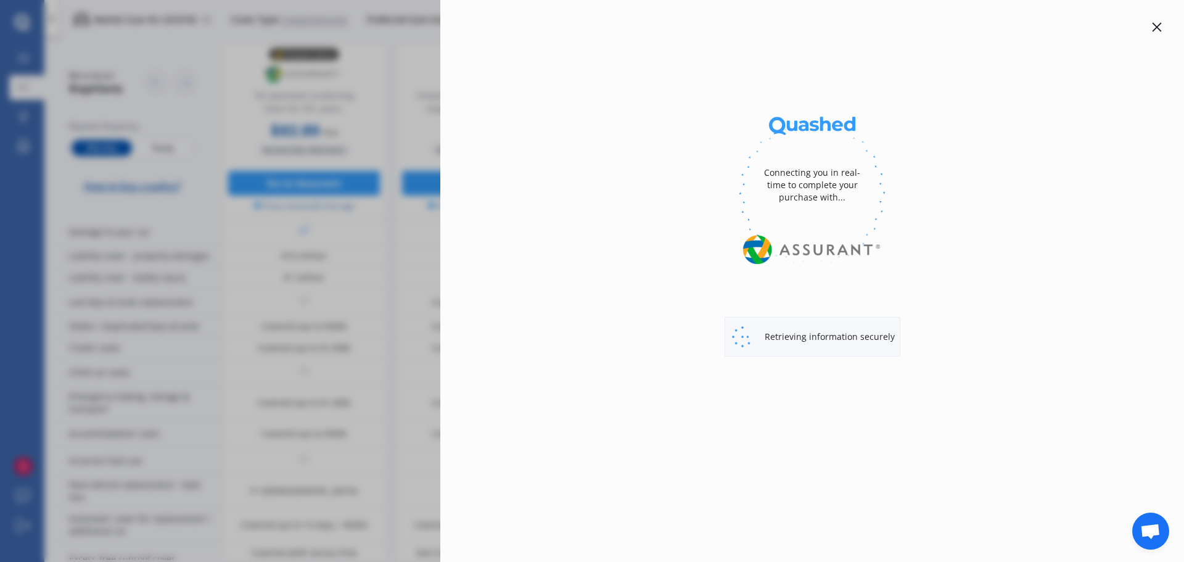
select select "Yearly"
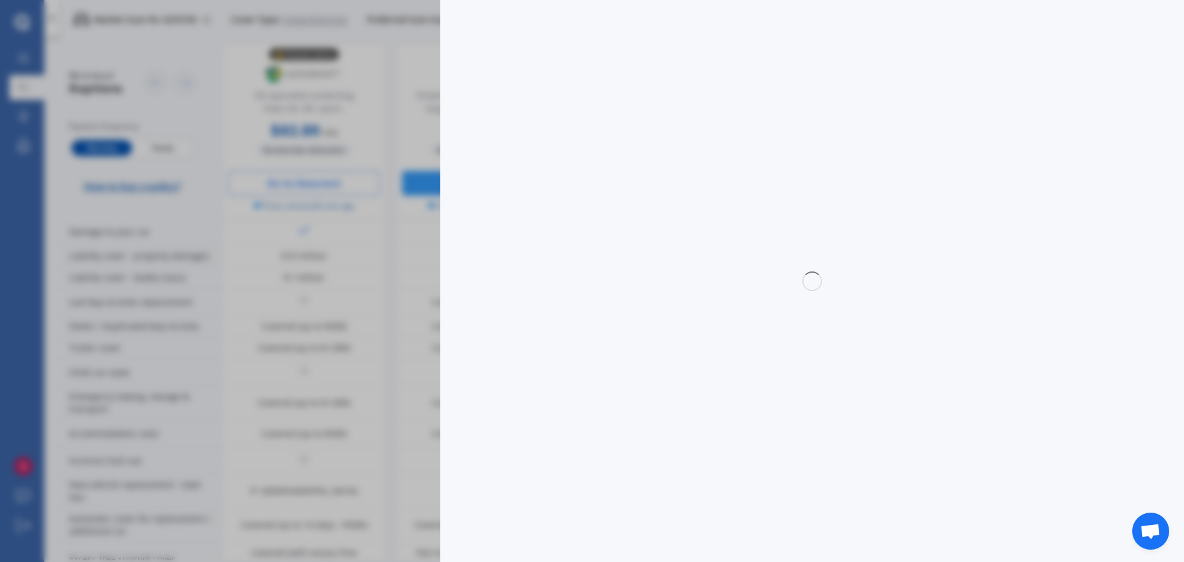
select select "full"
select select "0"
select select "North Shore"
select select "JEEP"
select select "WRANGLER"
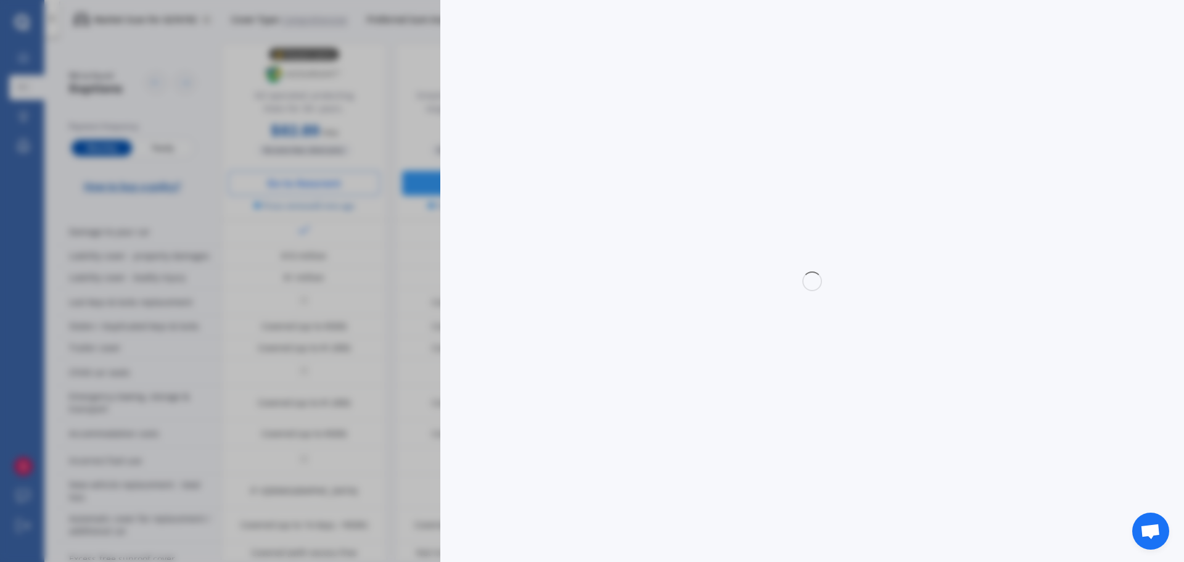
select select "SAHARA PETROL"
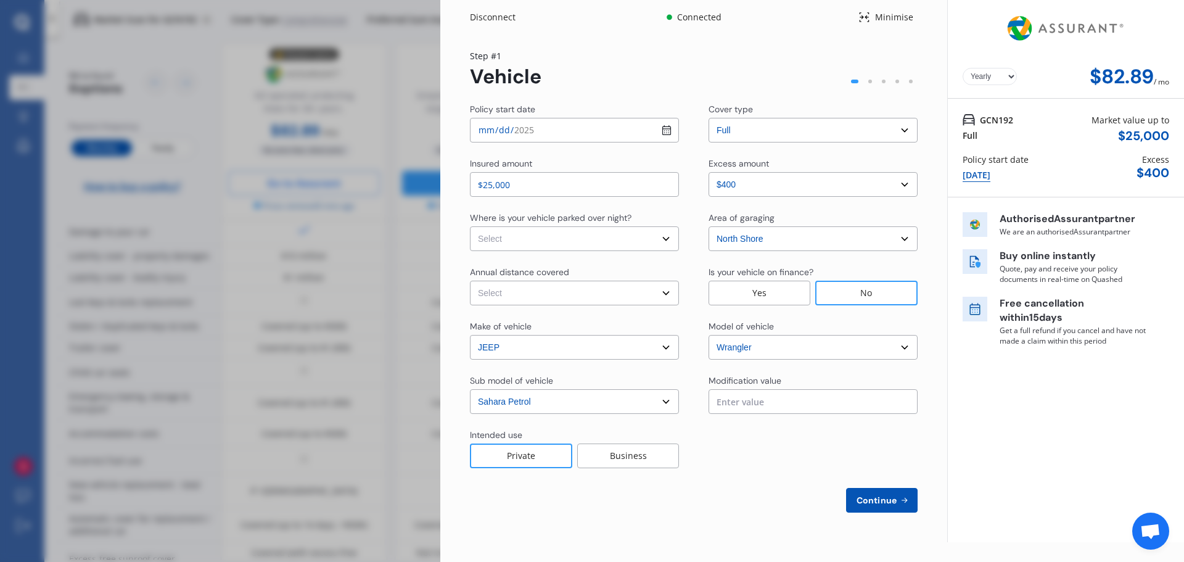
select select "Monthly"
click at [668, 239] on select "Select In a garage On own property On street or road" at bounding box center [574, 238] width 209 height 25
select select "On own property"
click at [470, 226] on select "Select In a garage On own property On street or road" at bounding box center [574, 238] width 209 height 25
click at [664, 295] on select "Select Low (less than 15,000km per year) Average (15,000-30,000km per year) Hig…" at bounding box center [574, 293] width 209 height 25
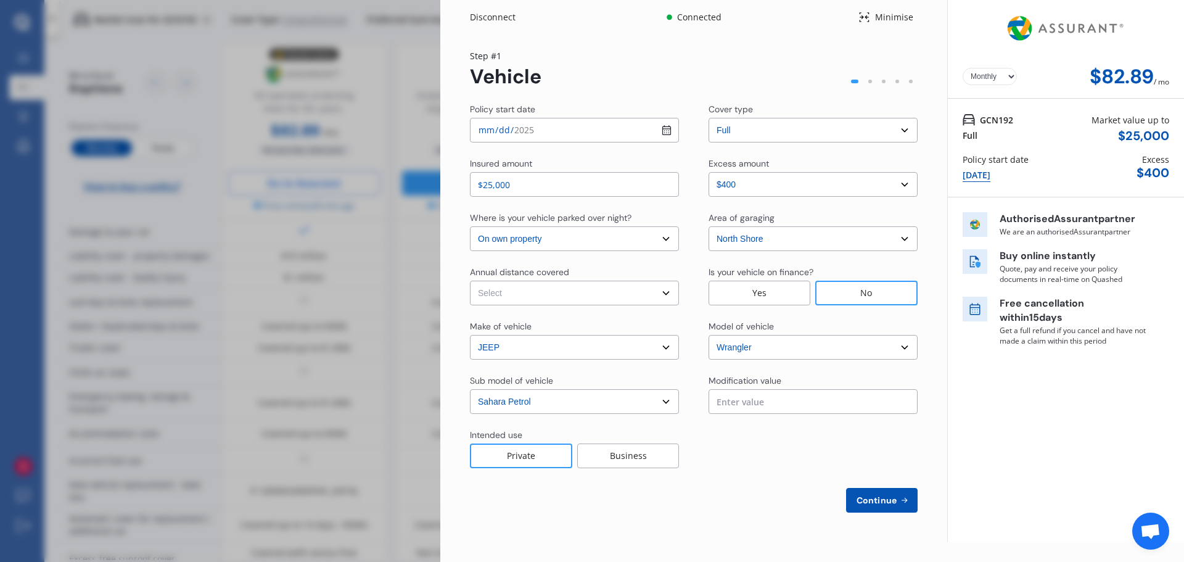
select select "15000"
click at [470, 281] on select "Select Low (less than 15,000km per year) Average (15,000-30,000km per year) Hig…" at bounding box center [574, 293] width 209 height 25
click at [791, 406] on input "text" at bounding box center [813, 401] width 209 height 25
type input "$0.00"
click at [881, 504] on span "Continue" at bounding box center [876, 500] width 45 height 10
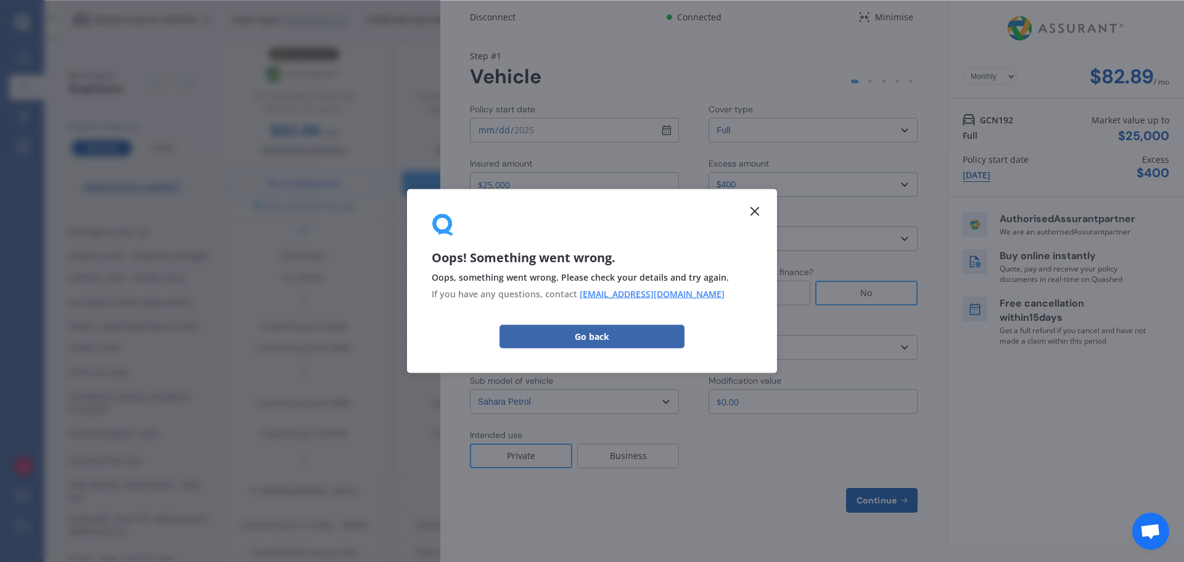
click at [630, 336] on select "Select make AC ALFA ROMEO ASTON MARTIN AUDI AUSTIN BEDFORD Bentley BMW BYD CADI…" at bounding box center [574, 347] width 209 height 25
click at [688, 502] on div "Continue" at bounding box center [694, 500] width 448 height 25
click at [640, 337] on select "Select make AC ALFA ROMEO ASTON MARTIN AUDI AUSTIN BEDFORD Bentley BMW BYD CADI…" at bounding box center [574, 347] width 209 height 25
click at [756, 211] on div "Policy start date 2025-10-02 Cover type Select cover type 3rd Party Full Insure…" at bounding box center [694, 307] width 448 height 409
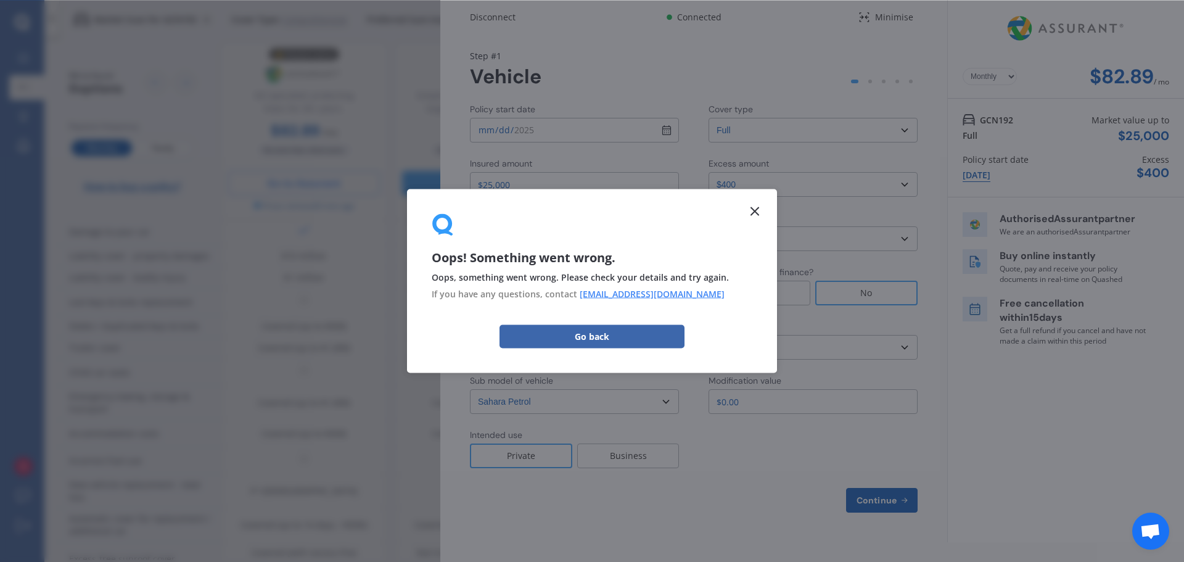
click at [612, 332] on div "Make of vehicle" at bounding box center [574, 327] width 209 height 15
click at [753, 215] on div "Area of garaging" at bounding box center [742, 218] width 66 height 12
click at [876, 498] on span "Continue" at bounding box center [876, 500] width 45 height 10
click at [532, 338] on select "Select make AC ALFA ROMEO ASTON MARTIN AUDI AUSTIN BEDFORD Bentley BMW BYD CADI…" at bounding box center [574, 347] width 209 height 25
select select "Mr"
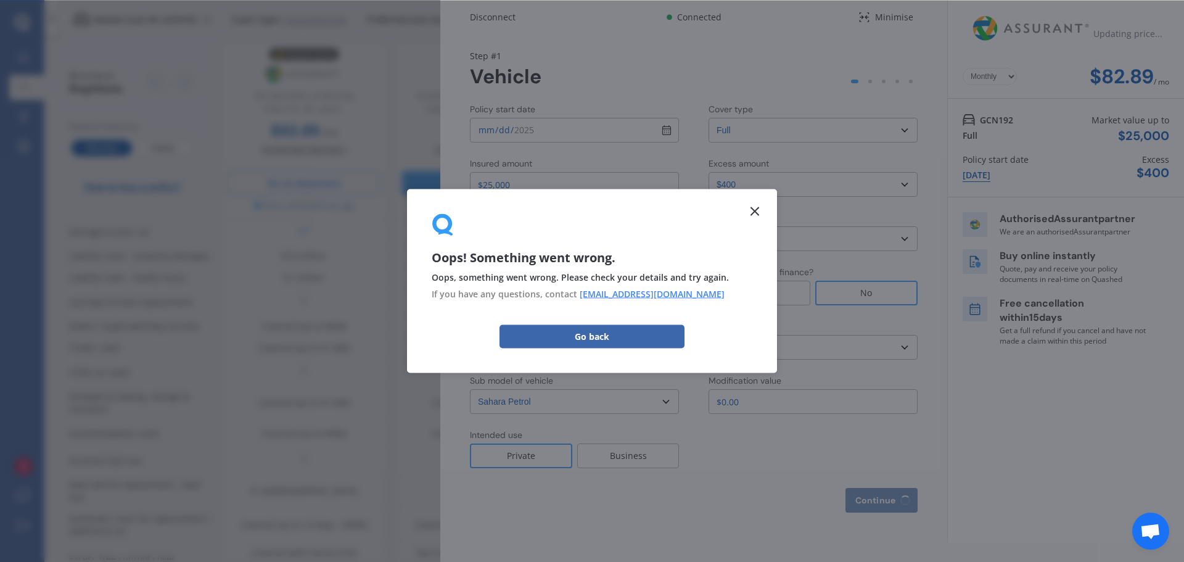
select select "09"
select select "03"
select select "1970"
select select "full"
select select "more than 4 years"
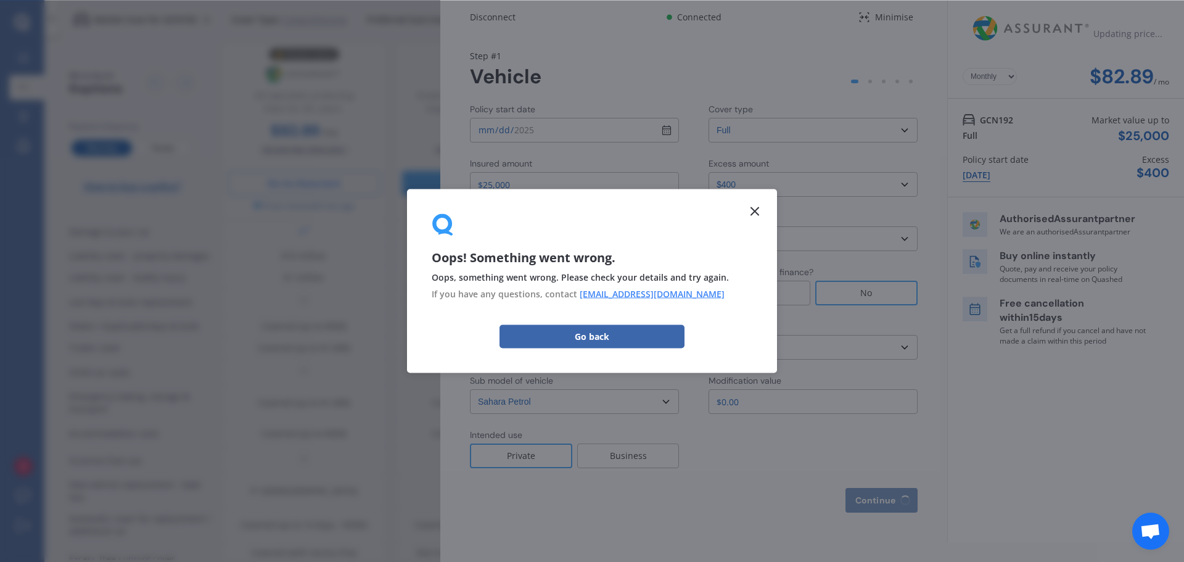
select select "[GEOGRAPHIC_DATA]"
click at [533, 337] on div "Driver's licence country" at bounding box center [516, 338] width 93 height 12
click at [609, 469] on div "Title Select Mr Mrs Miss Ms Dr First name Steve Last name Pile Date of birth DD…" at bounding box center [694, 300] width 448 height 395
click at [755, 212] on div "Phone number" at bounding box center [730, 218] width 58 height 12
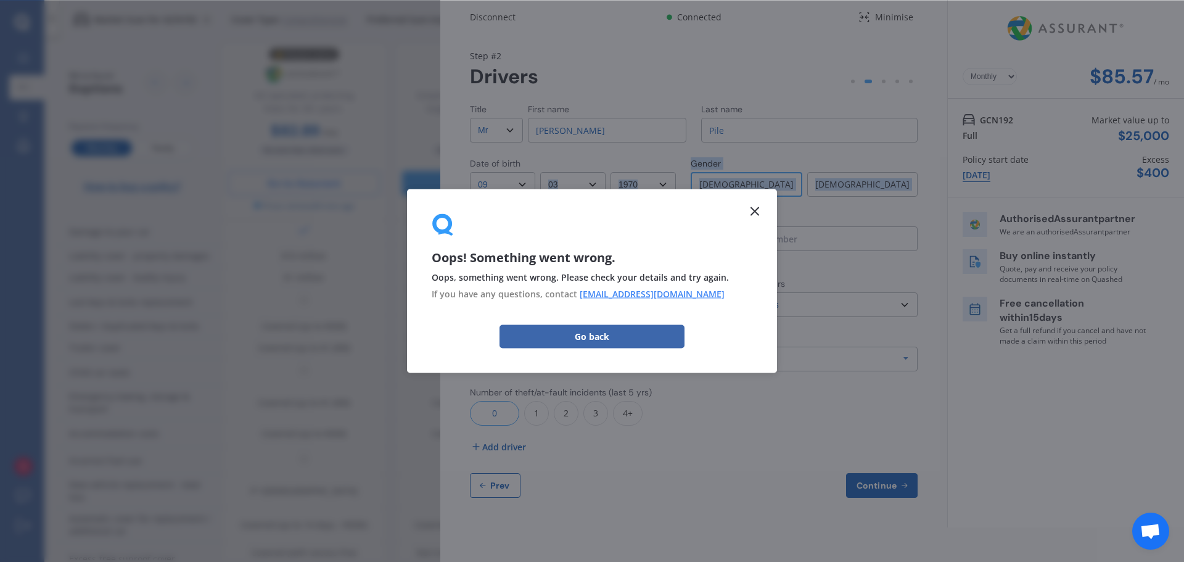
drag, startPoint x: 611, startPoint y: 206, endPoint x: 581, endPoint y: 180, distance: 39.3
click at [581, 180] on div "Title Select Mr Mrs Miss Ms Dr First name Steve Last name Pile Date of birth DD…" at bounding box center [694, 300] width 448 height 395
drag, startPoint x: 577, startPoint y: 191, endPoint x: 556, endPoint y: 208, distance: 26.8
click at [556, 208] on div "Title Select Mr Mrs Miss Ms Dr First name Steve Last name Pile Date of birth DD…" at bounding box center [694, 300] width 448 height 395
click at [640, 81] on div "Step # 2 Drivers" at bounding box center [694, 68] width 448 height 39
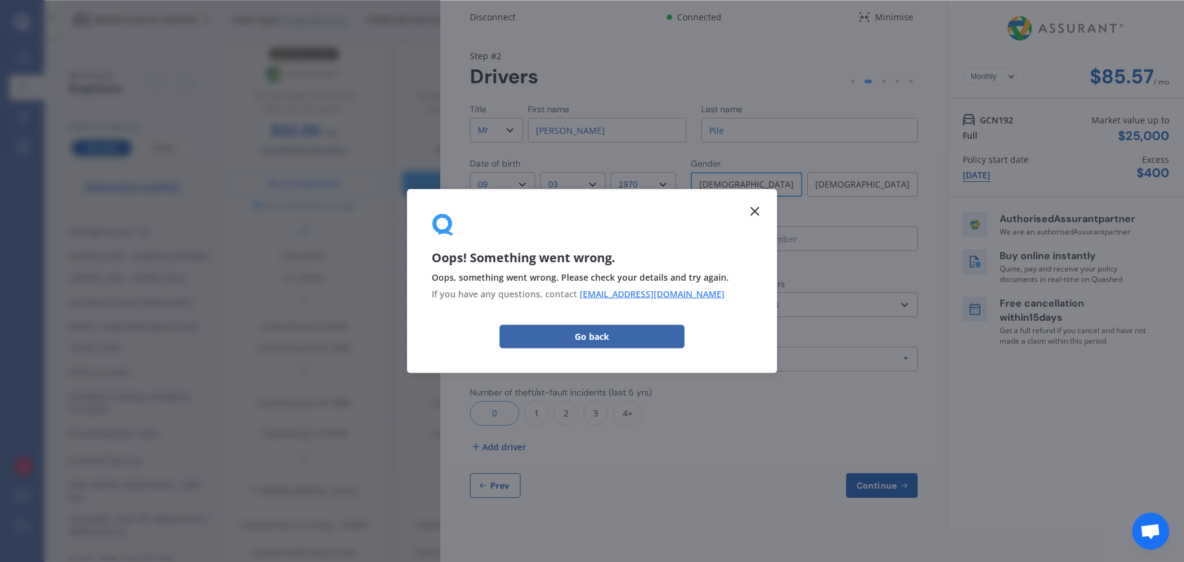
click at [579, 127] on input "[PERSON_NAME]" at bounding box center [607, 130] width 158 height 25
click at [754, 210] on div "Title Select Mr Mrs Miss Ms Dr First name Steve Last name Pile Date of birth DD…" at bounding box center [694, 300] width 448 height 395
click at [601, 339] on div "Driver's licence country" at bounding box center [578, 339] width 216 height 15
click at [624, 201] on div "Title Select Mr Mrs Miss Ms Dr First name Steve Last name Pile Date of birth DD…" at bounding box center [694, 300] width 448 height 395
drag, startPoint x: 624, startPoint y: 201, endPoint x: 563, endPoint y: 212, distance: 62.1
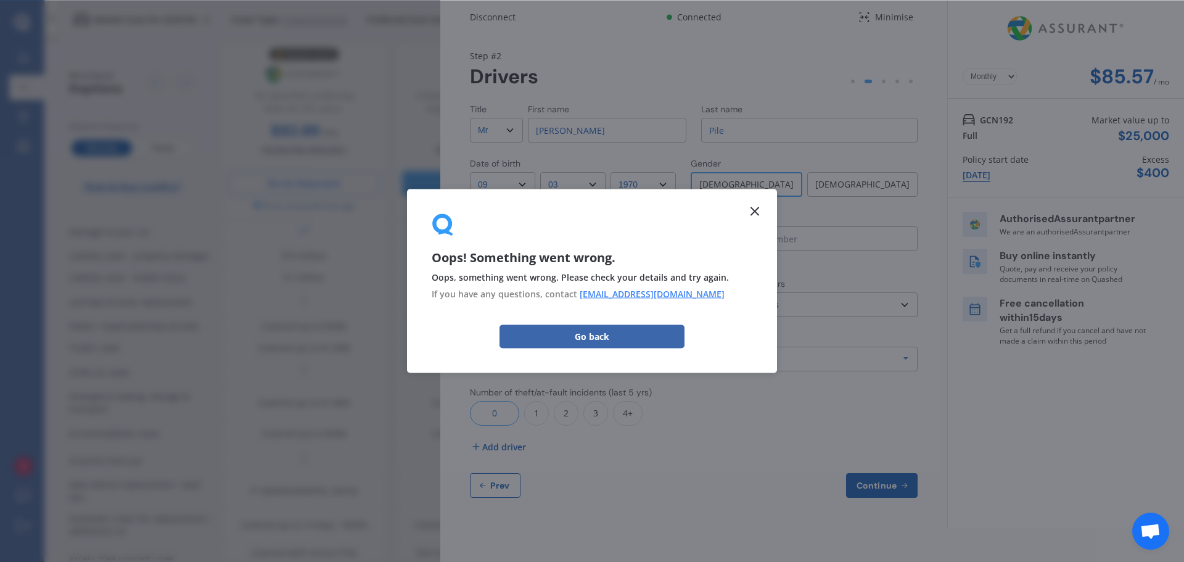
click at [563, 212] on div "Title Select Mr Mrs Miss Ms Dr First name Steve Last name Pile Date of birth DD…" at bounding box center [694, 300] width 448 height 395
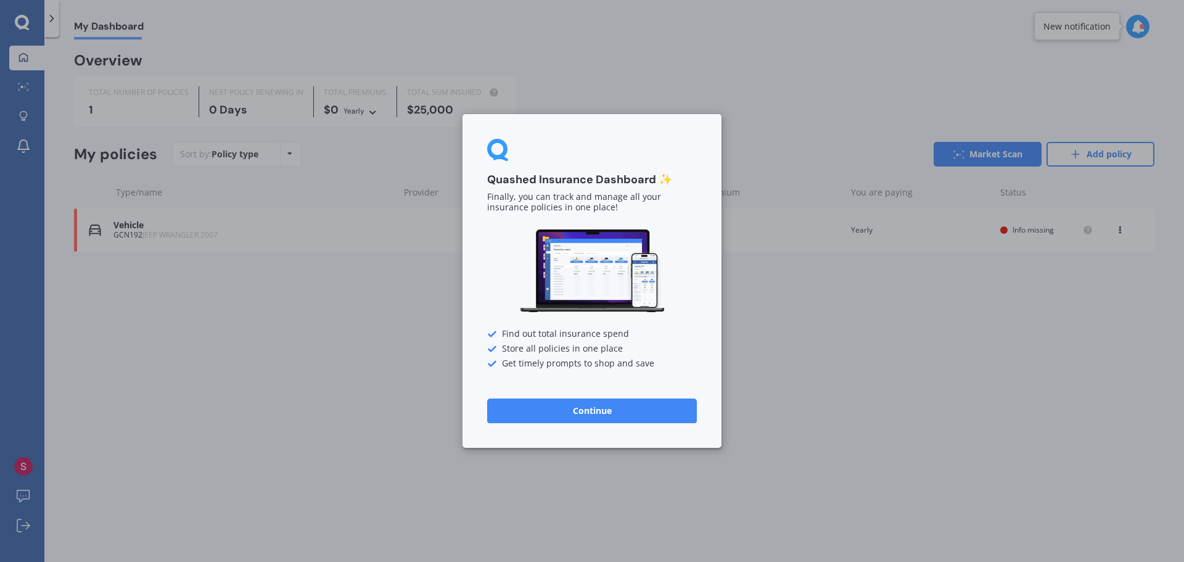
click at [537, 414] on button "Continue" at bounding box center [592, 410] width 210 height 25
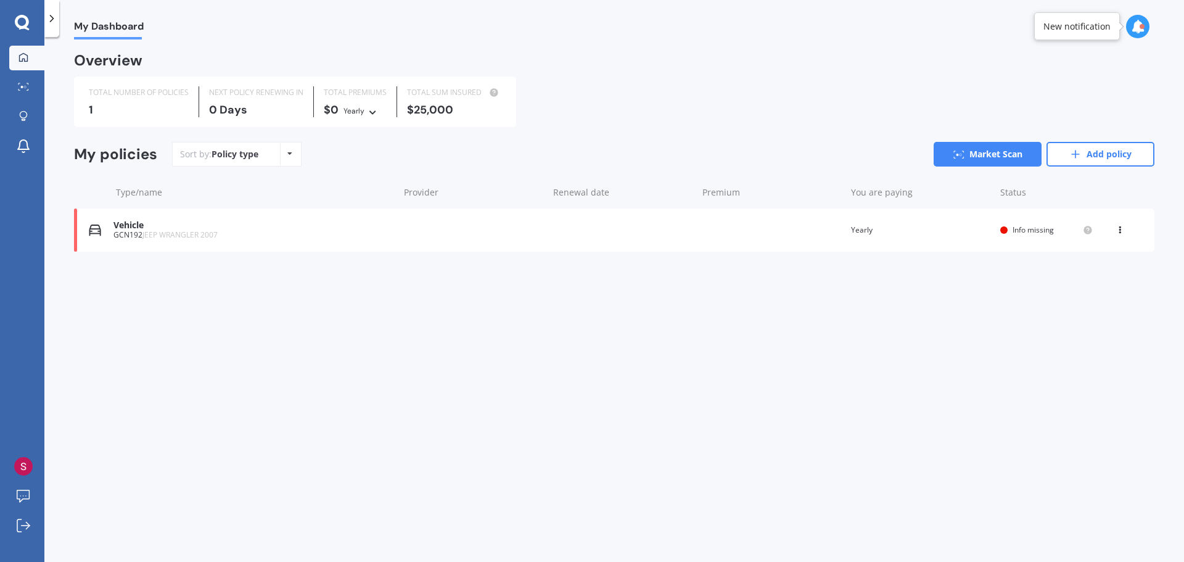
click at [1137, 28] on icon at bounding box center [1138, 27] width 14 height 14
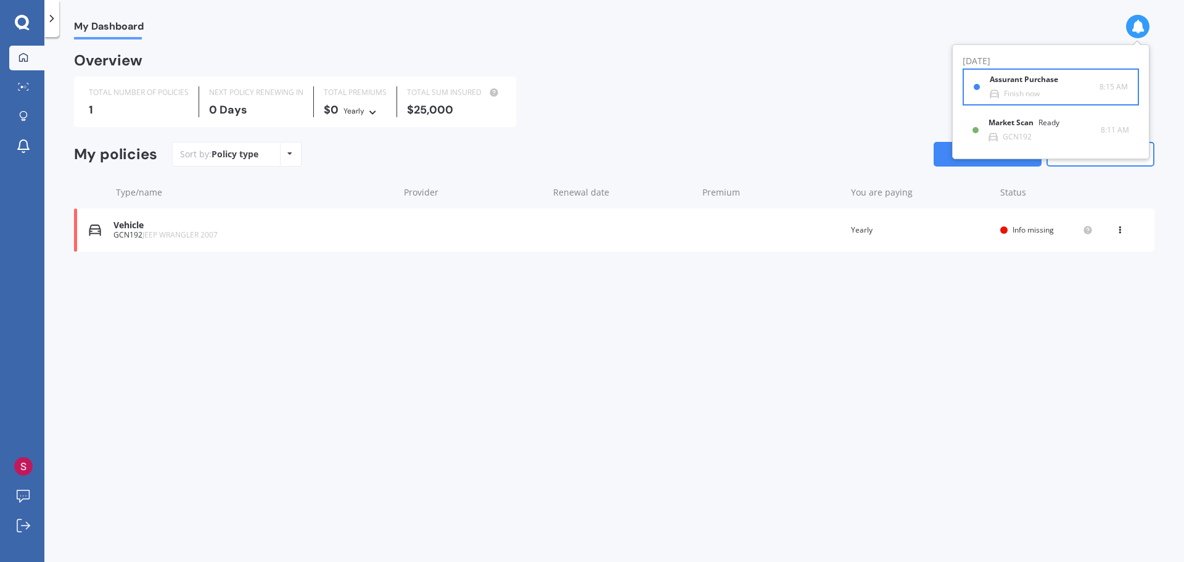
click at [1026, 83] on b "Assurant Purchase" at bounding box center [1026, 79] width 73 height 9
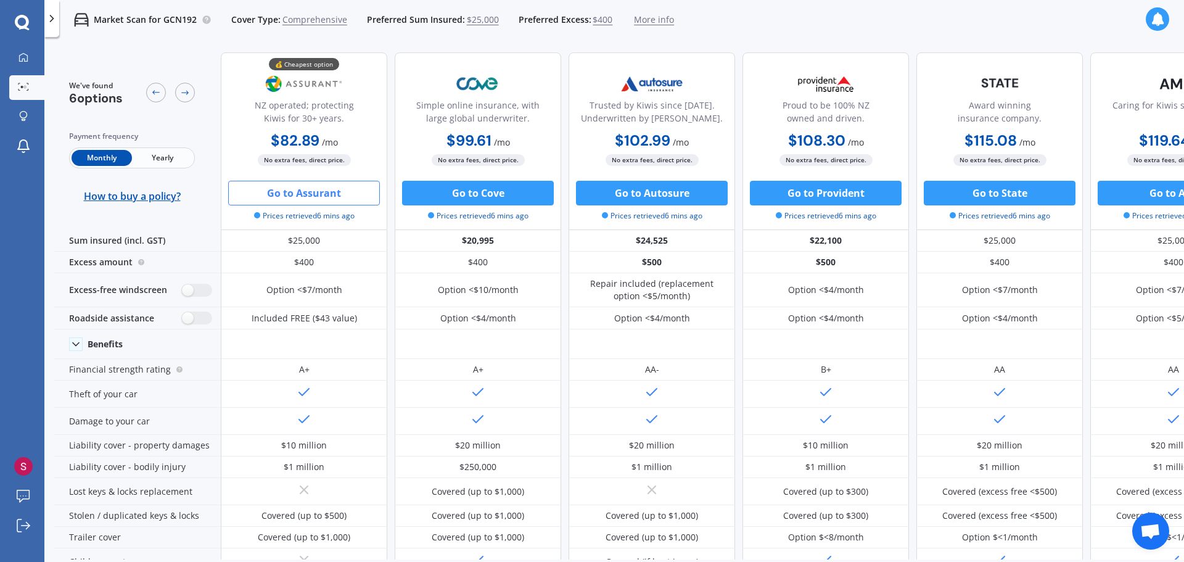
click at [308, 191] on button "Go to Assurant" at bounding box center [304, 193] width 152 height 25
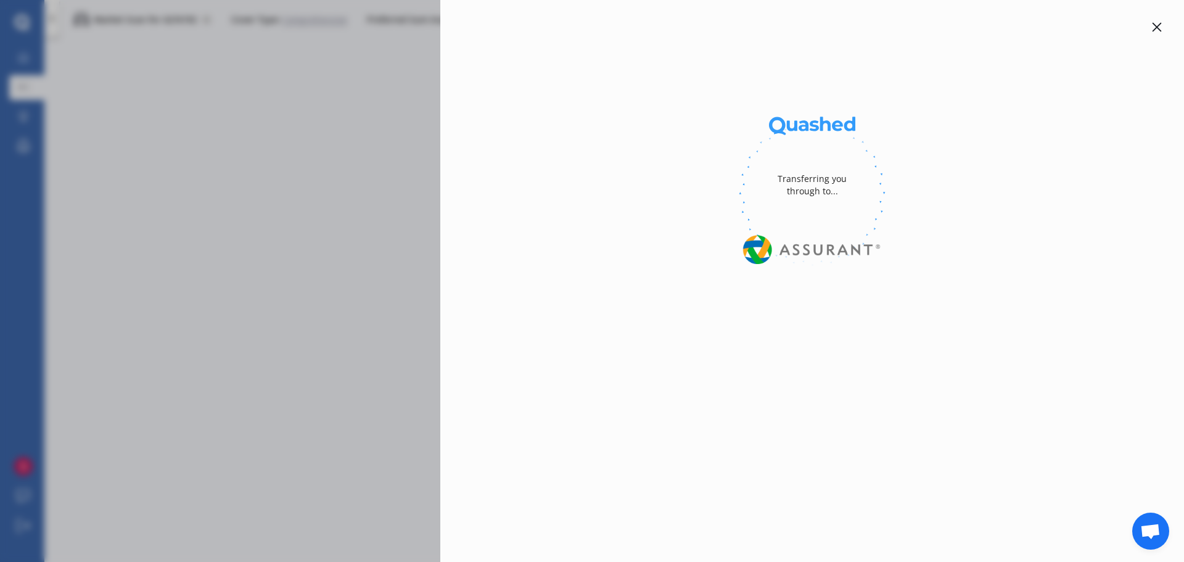
select select "Monthly"
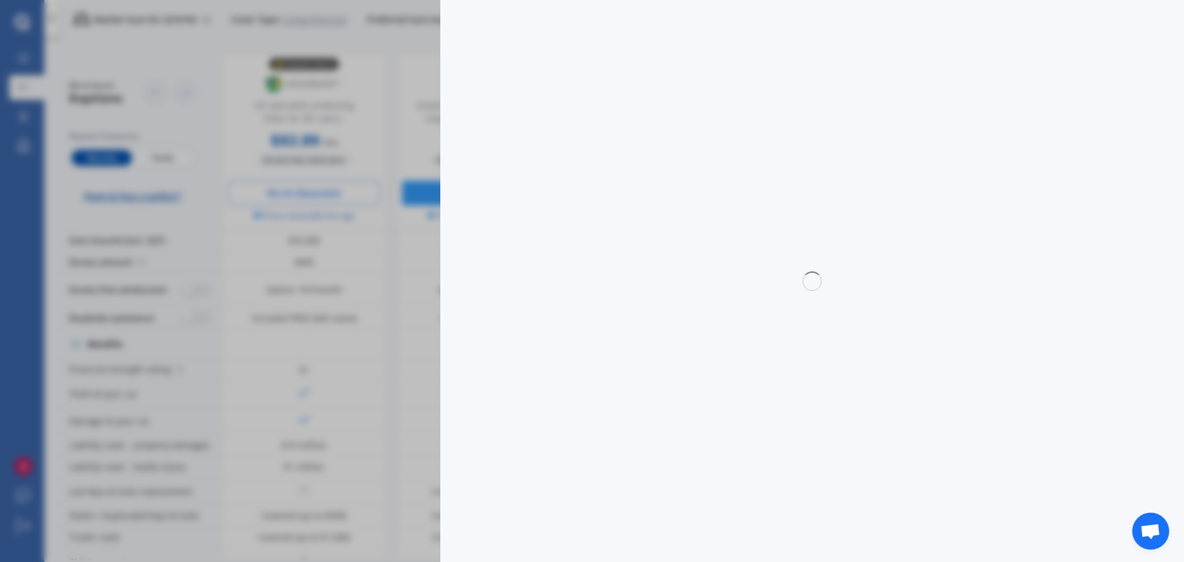
select select "full"
select select "0"
select select "On own property"
select select "North Shore"
select select "15000"
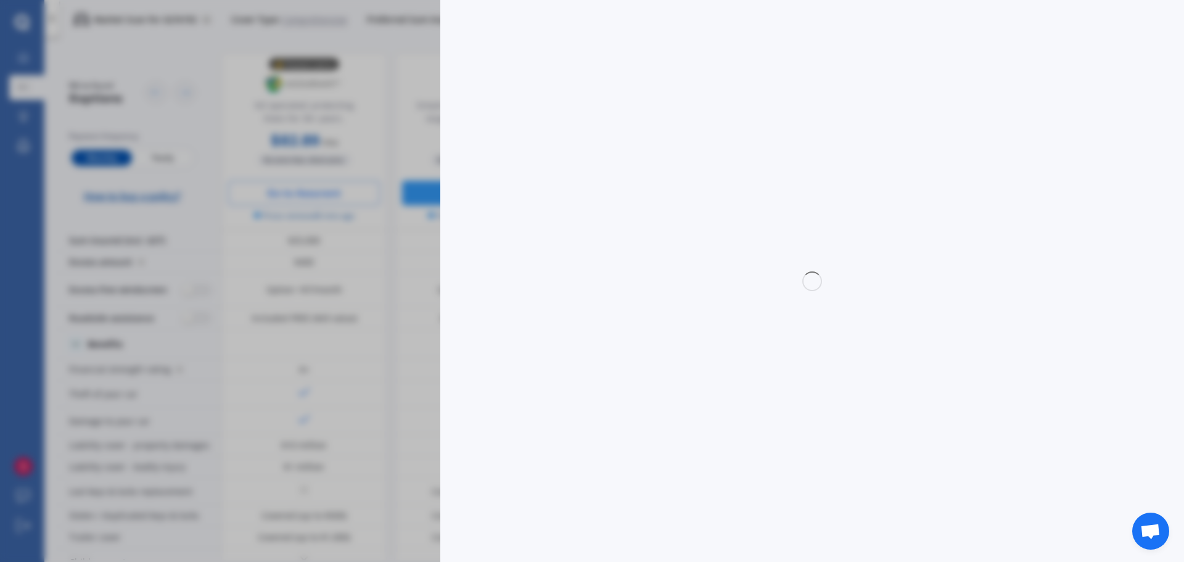
select select "JEEP"
select select "WRANGLER"
select select "SAHARA PETROL"
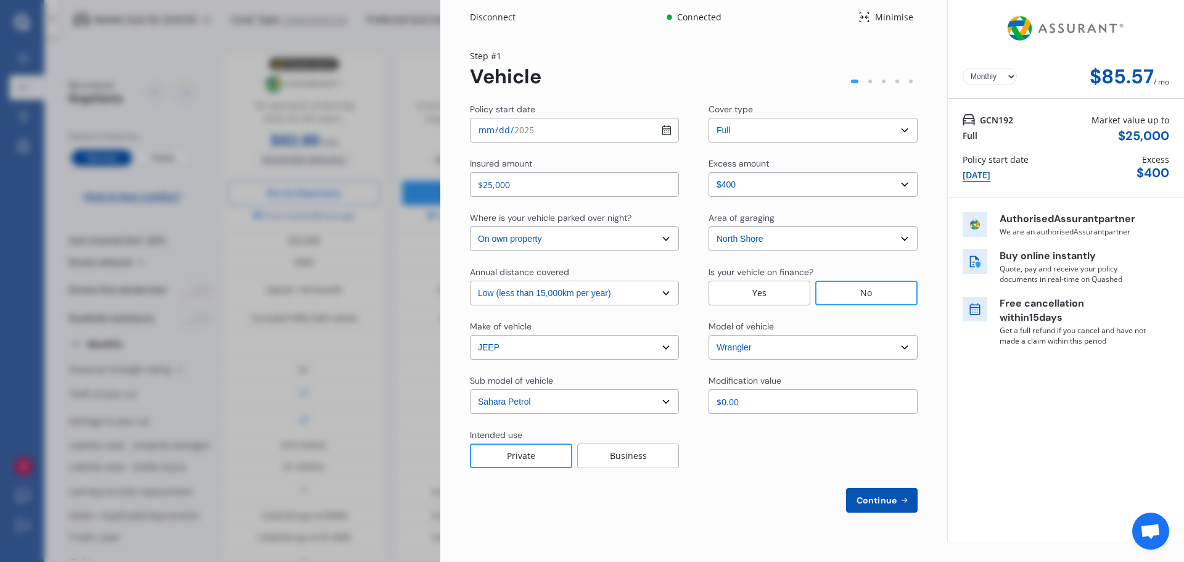
click at [678, 502] on div "Continue" at bounding box center [694, 500] width 448 height 25
click at [873, 501] on span "Continue" at bounding box center [876, 500] width 45 height 10
select select "Mr"
select select "09"
select select "03"
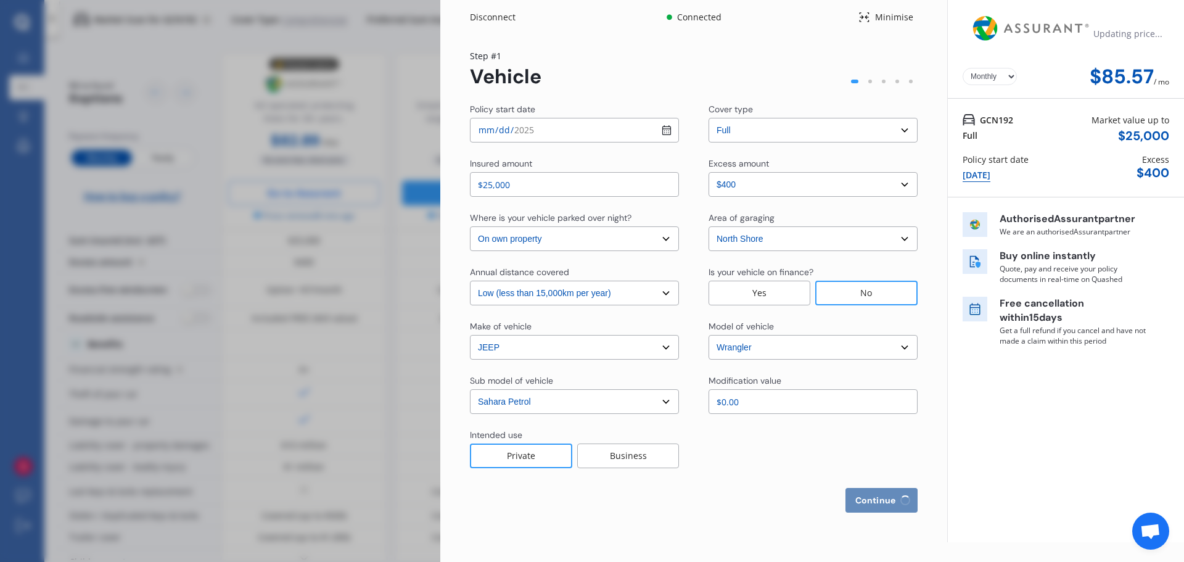
select select "1970"
select select "full"
select select "more than 4 years"
select select "[GEOGRAPHIC_DATA]"
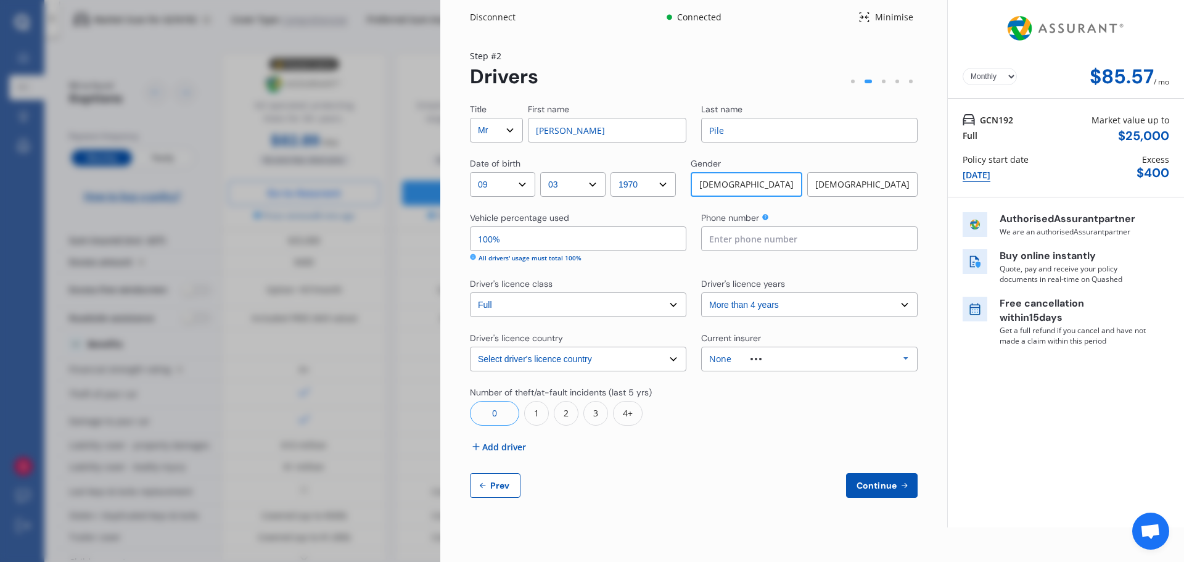
click at [561, 133] on input "[PERSON_NAME]" at bounding box center [607, 130] width 158 height 25
type input "[PERSON_NAME]"
click at [749, 241] on input at bounding box center [809, 238] width 216 height 25
type input "0272722216"
click at [905, 358] on icon at bounding box center [906, 358] width 19 height 23
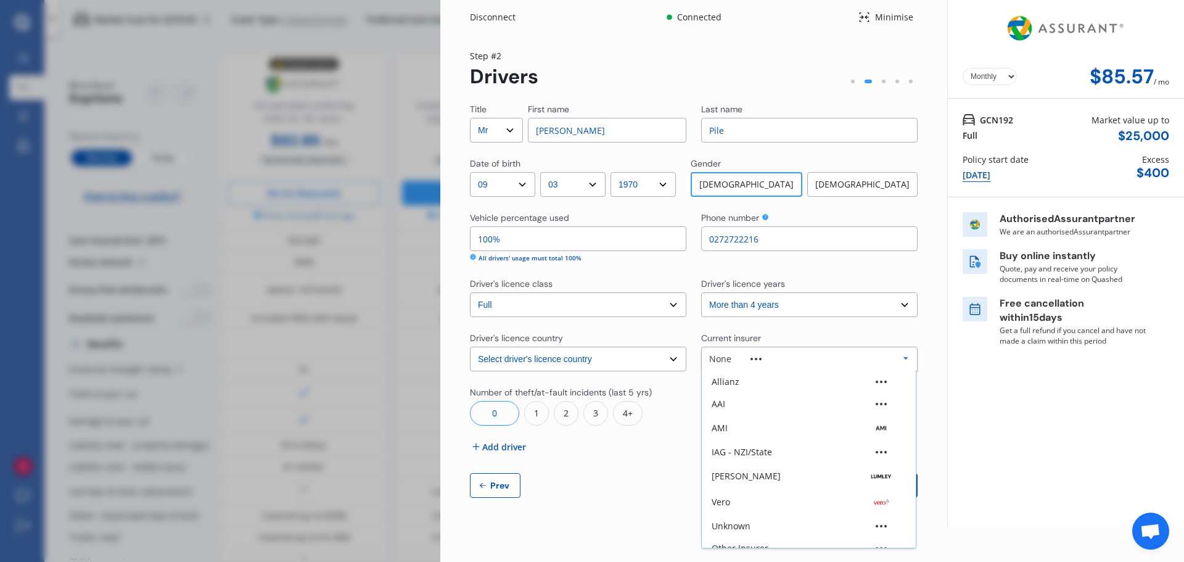
scroll to position [34, 0]
click at [905, 358] on icon at bounding box center [906, 358] width 19 height 23
click at [495, 411] on div "0" at bounding box center [494, 413] width 49 height 25
click at [890, 484] on span "Continue" at bounding box center [876, 485] width 45 height 10
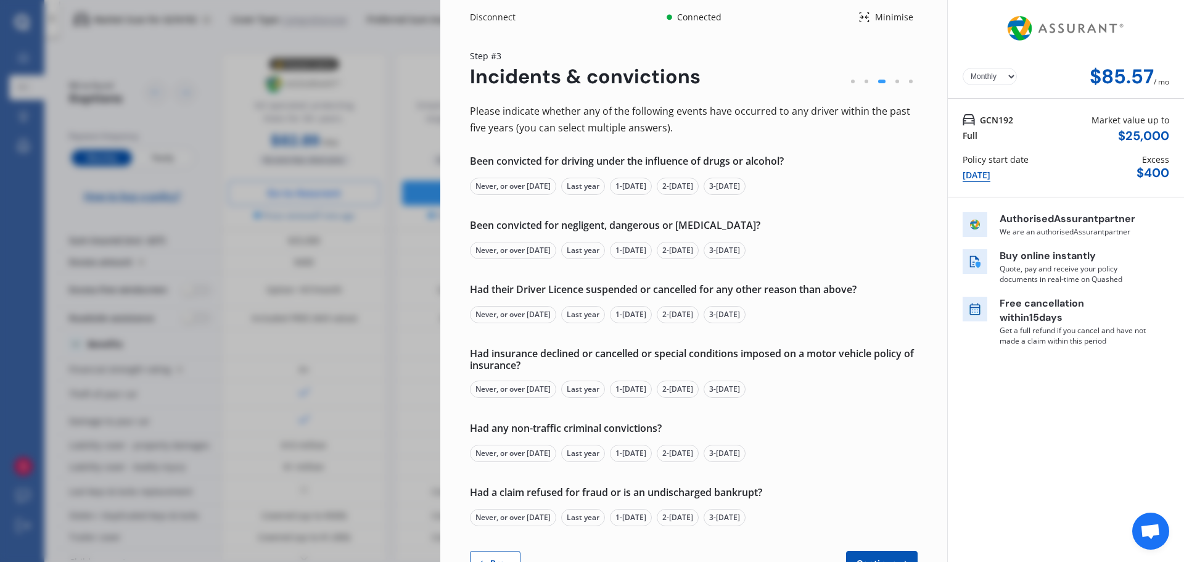
click at [522, 184] on div "Never, or over [DATE]" at bounding box center [513, 186] width 86 height 17
click at [527, 248] on div "Never, or over [DATE]" at bounding box center [513, 250] width 86 height 17
click at [523, 316] on div "Never, or over [DATE]" at bounding box center [513, 314] width 86 height 17
click at [510, 389] on div "Never, or over [DATE]" at bounding box center [513, 389] width 86 height 17
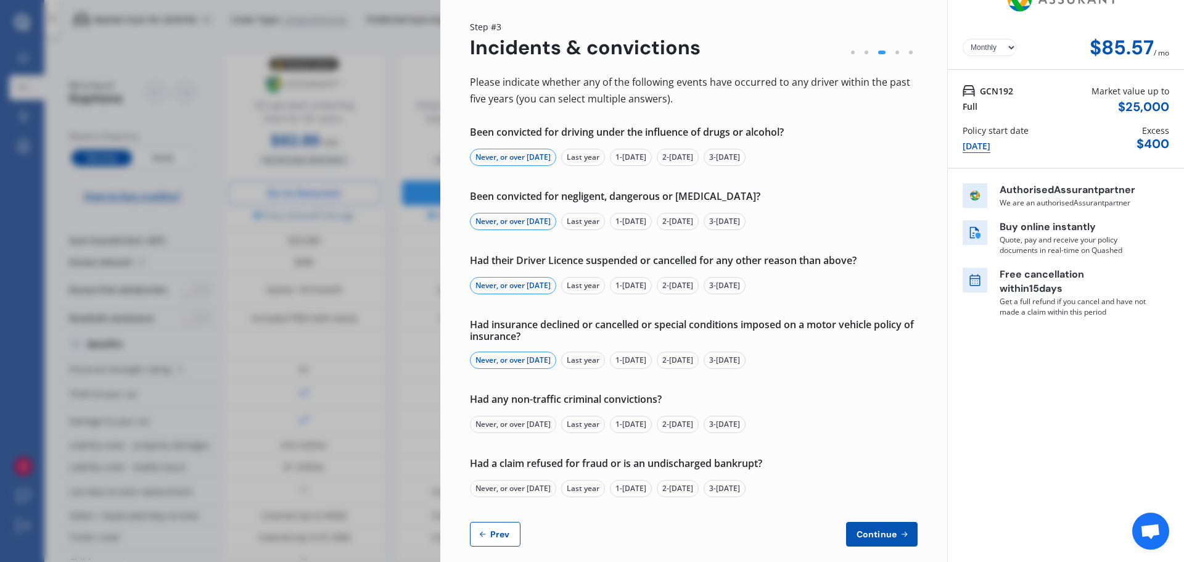
scroll to position [43, 0]
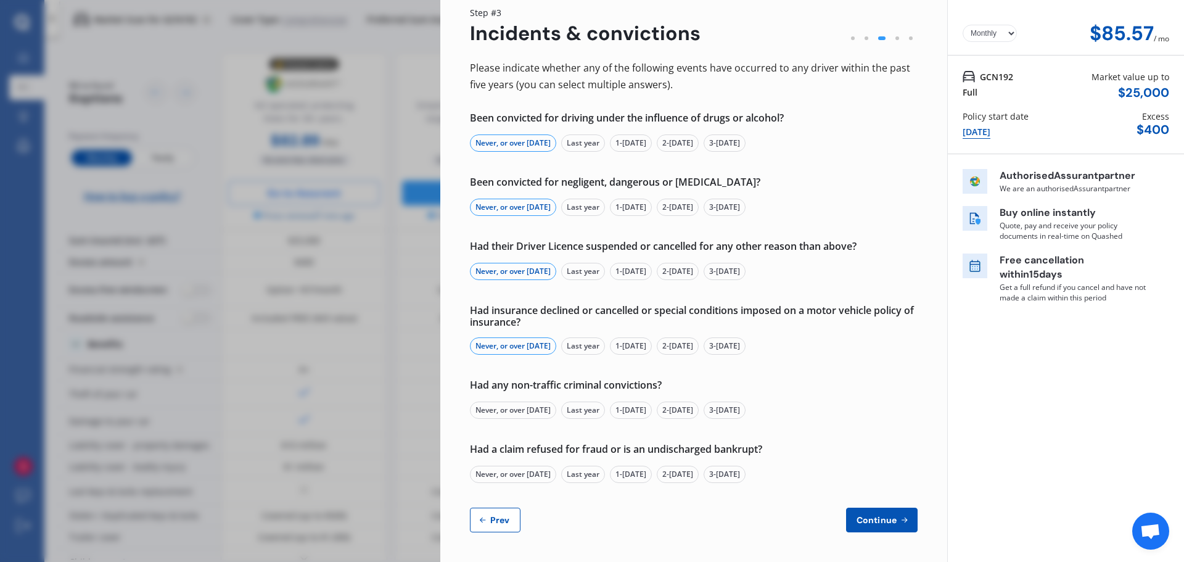
click at [500, 405] on div "Never, or over [DATE]" at bounding box center [513, 409] width 86 height 17
click at [528, 474] on div "Never, or over [DATE]" at bounding box center [513, 474] width 86 height 17
click at [879, 520] on span "Continue" at bounding box center [876, 520] width 45 height 10
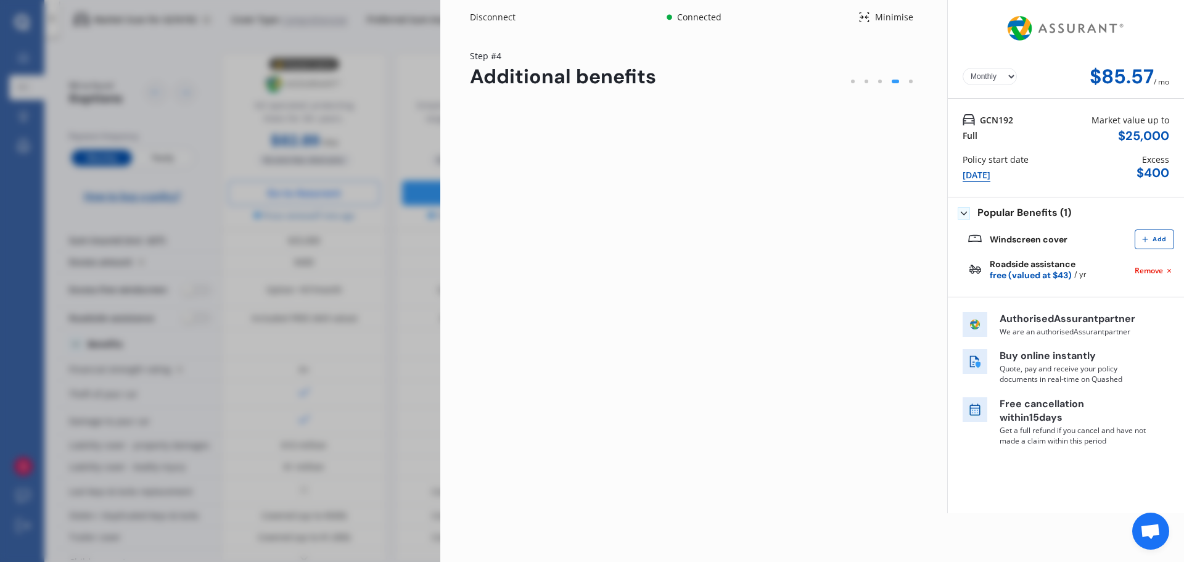
scroll to position [0, 0]
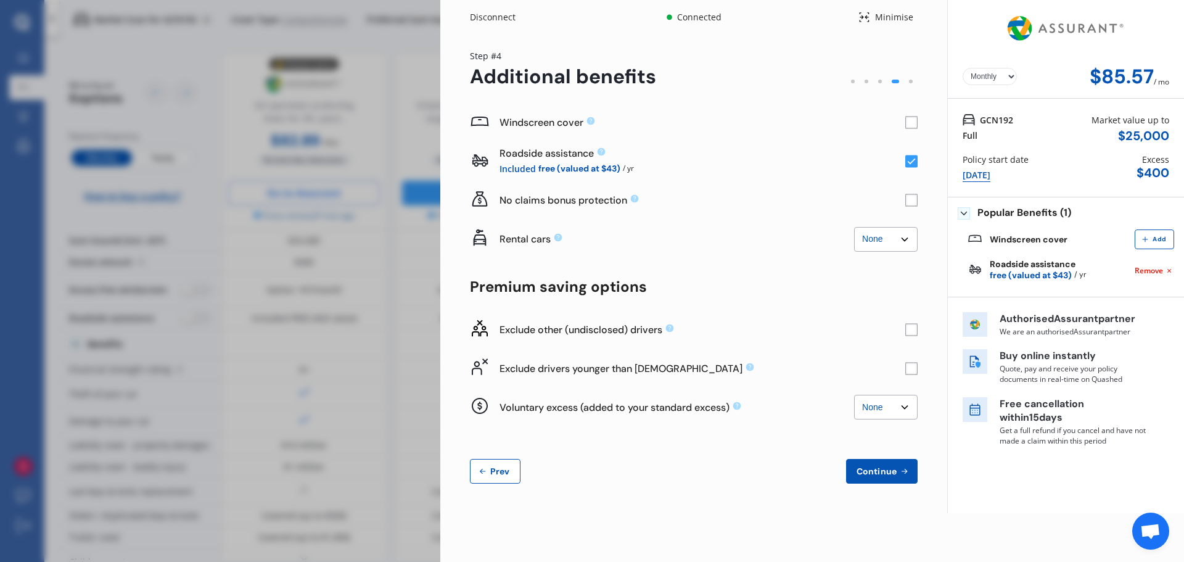
click at [909, 329] on rect at bounding box center [911, 329] width 12 height 12
click at [911, 368] on rect at bounding box center [911, 368] width 12 height 12
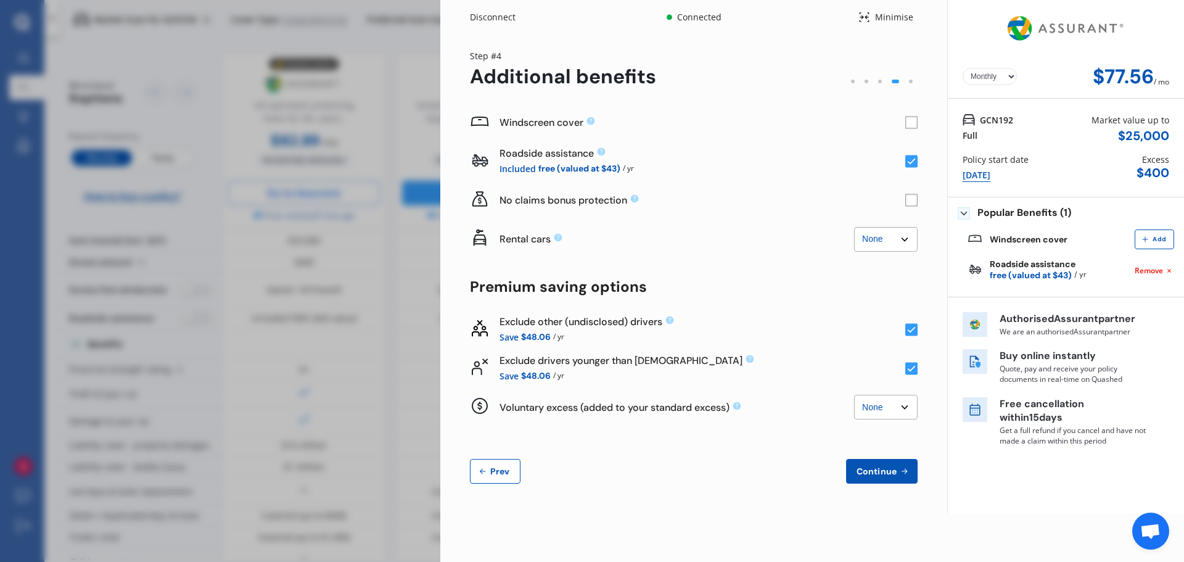
click at [910, 331] on icon at bounding box center [912, 330] width 8 height 6
click at [907, 405] on select "None $500 $1,000" at bounding box center [886, 407] width 64 height 25
click at [854, 395] on select "None $500 $1,000" at bounding box center [886, 407] width 64 height 25
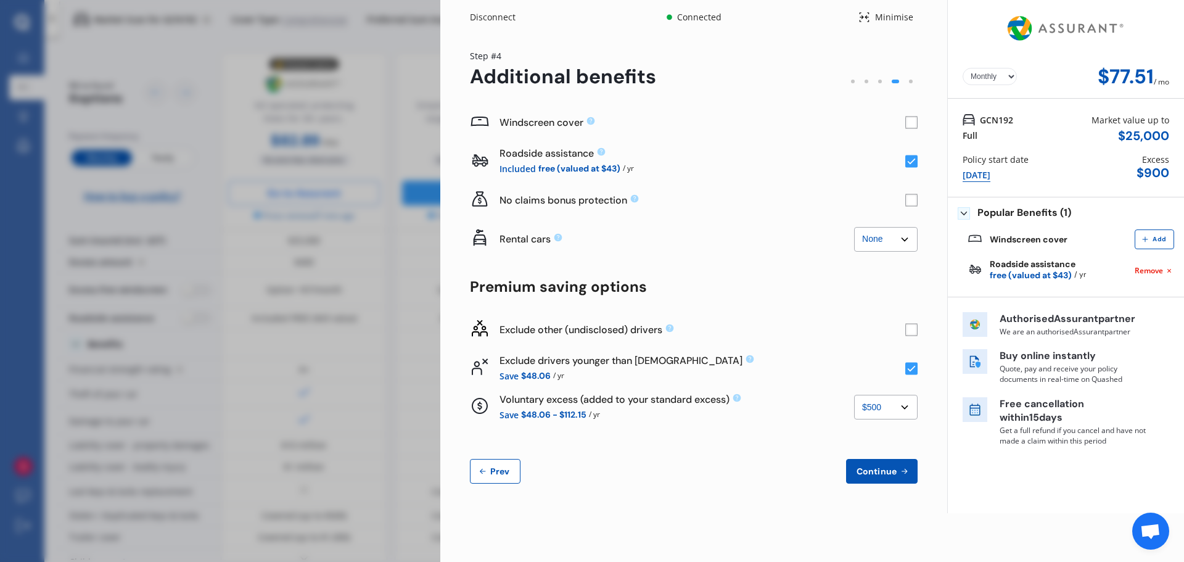
click at [908, 406] on select "None $500 $1,000" at bounding box center [886, 407] width 64 height 25
select select "0"
click at [854, 395] on select "None $500 $1,000" at bounding box center [886, 407] width 64 height 25
click at [876, 473] on span "Continue" at bounding box center [876, 471] width 45 height 10
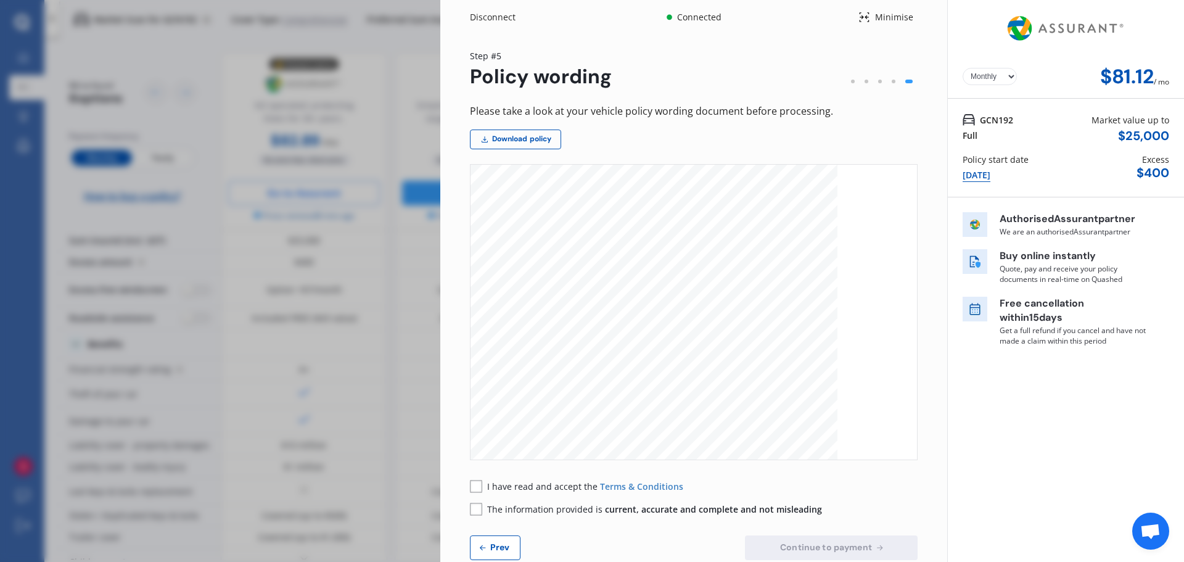
click at [478, 482] on rect at bounding box center [476, 486] width 12 height 12
click at [477, 509] on rect at bounding box center [476, 509] width 12 height 12
click at [788, 543] on span "Continue to payment" at bounding box center [826, 547] width 97 height 10
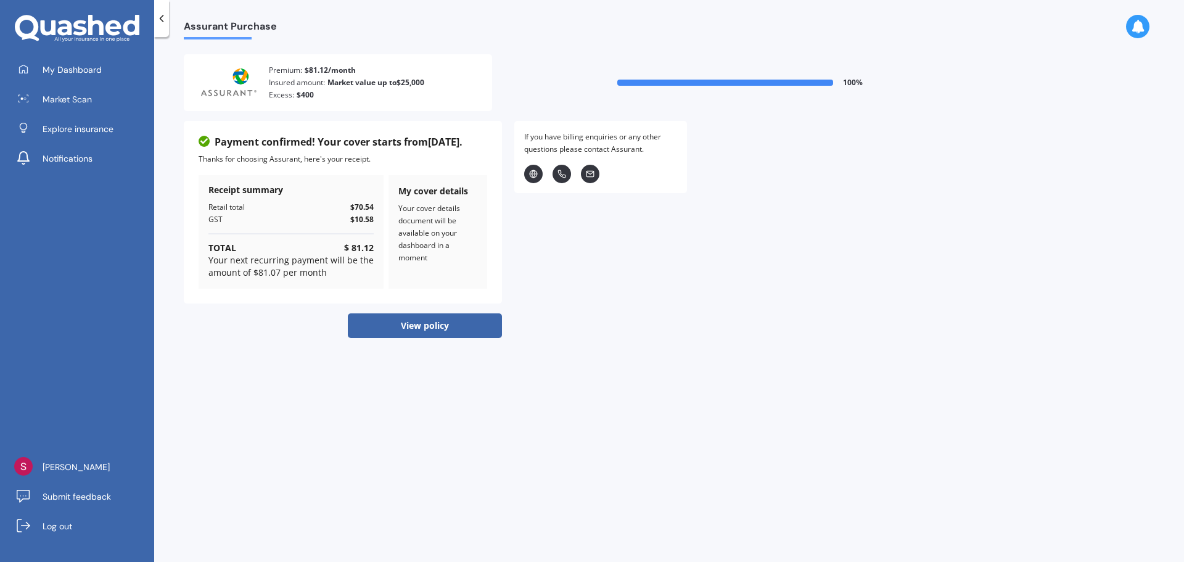
click at [471, 327] on button "View policy" at bounding box center [425, 325] width 154 height 25
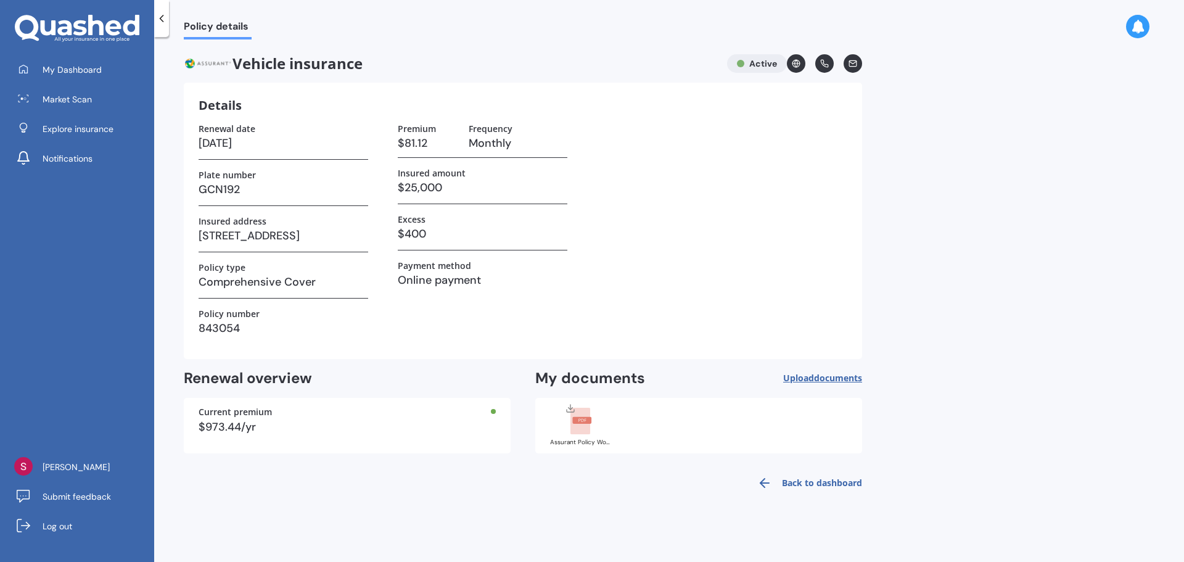
click at [582, 417] on rect at bounding box center [581, 420] width 19 height 7
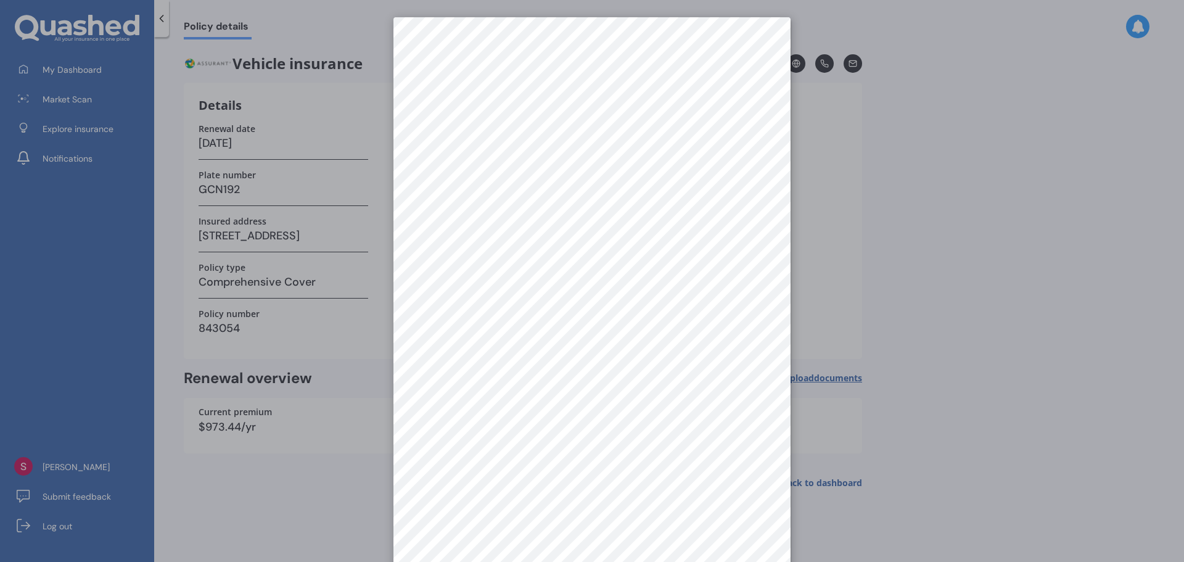
click at [965, 258] on div at bounding box center [592, 281] width 1184 height 562
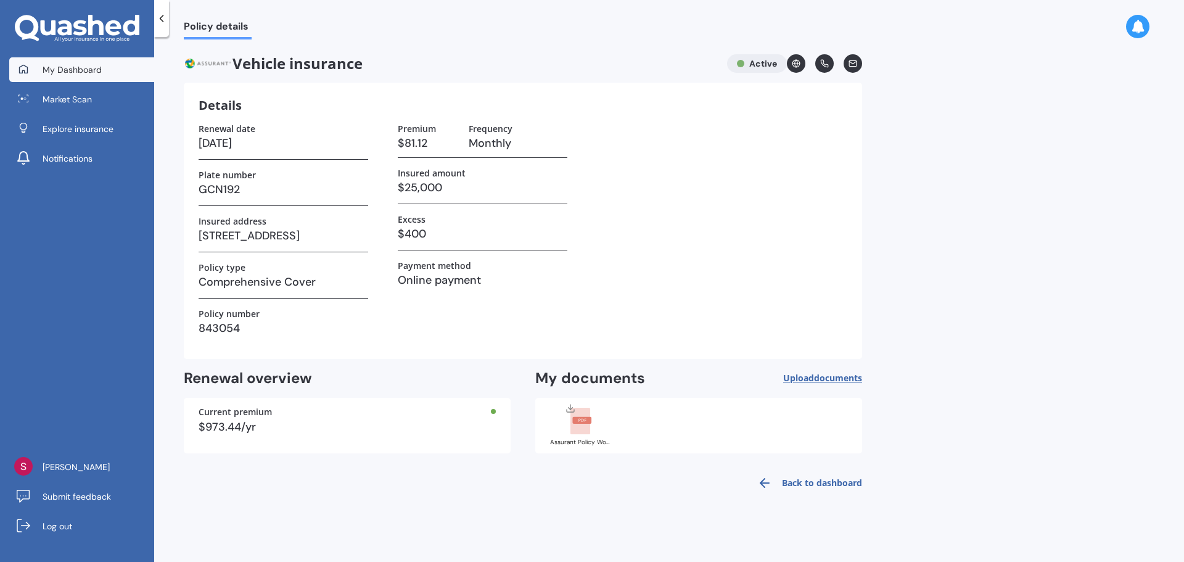
click at [66, 68] on span "My Dashboard" at bounding box center [72, 70] width 59 height 12
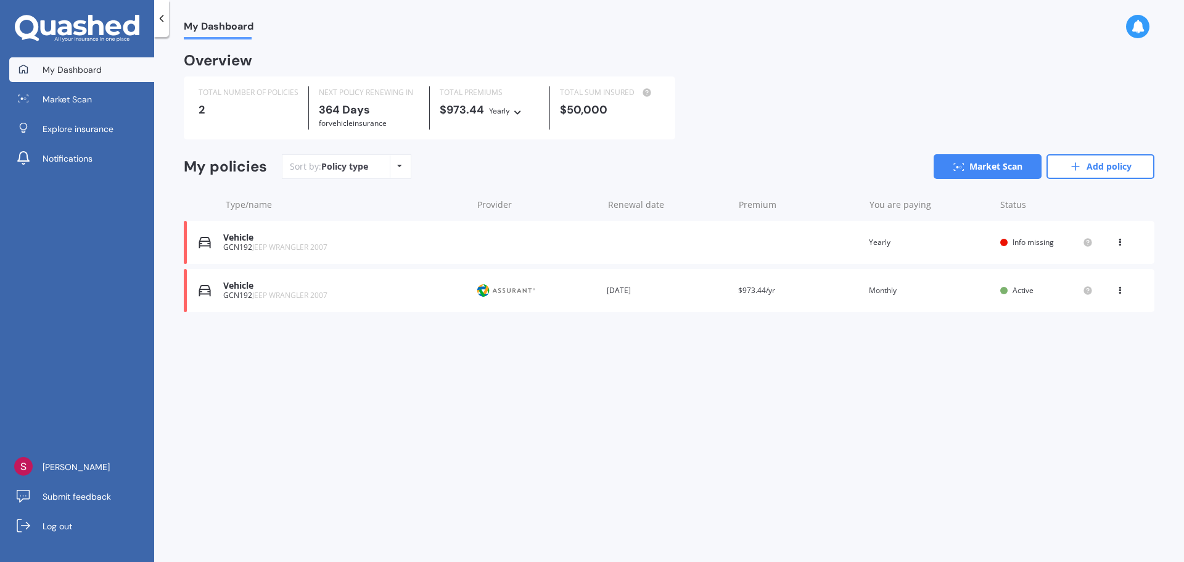
click at [1120, 242] on icon at bounding box center [1120, 239] width 9 height 7
click at [1090, 289] on div "Delete" at bounding box center [1093, 290] width 122 height 25
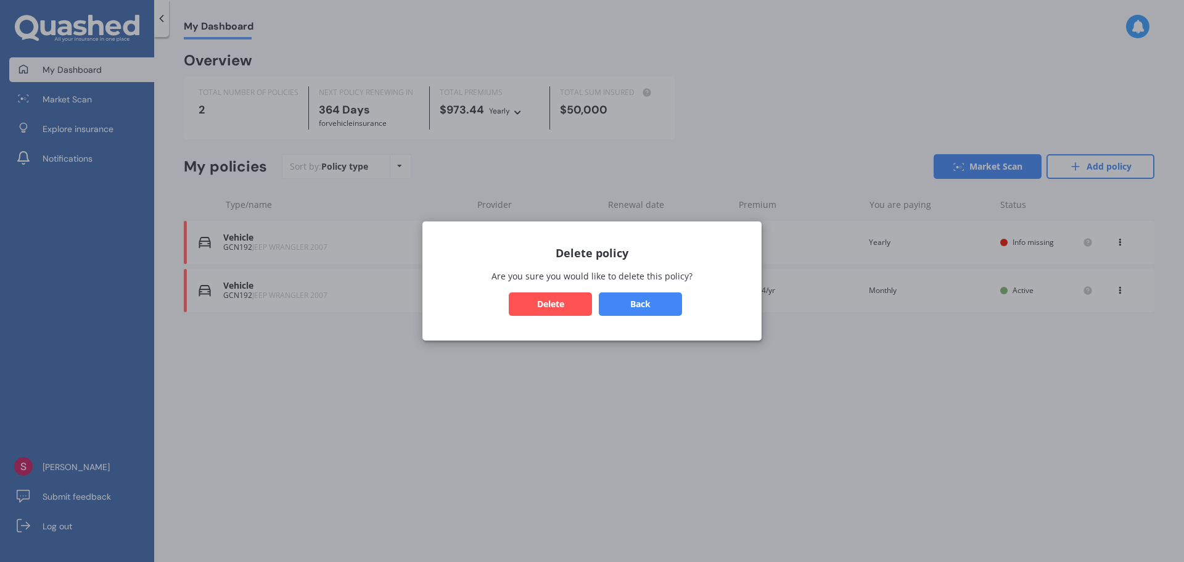
click at [566, 302] on button "Delete" at bounding box center [550, 303] width 83 height 23
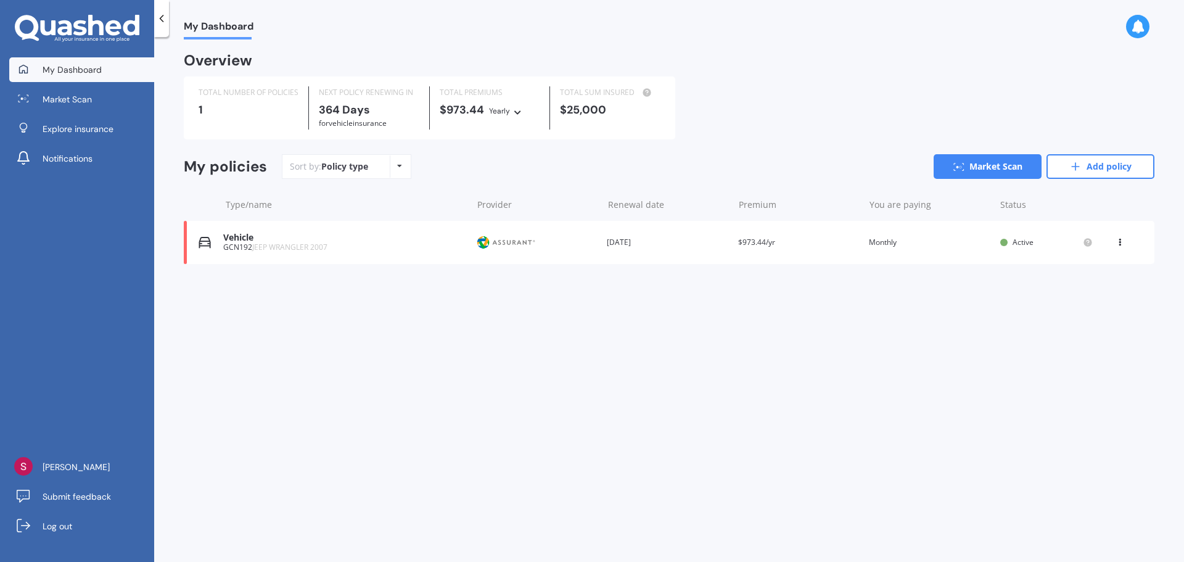
click at [156, 21] on icon at bounding box center [161, 18] width 12 height 12
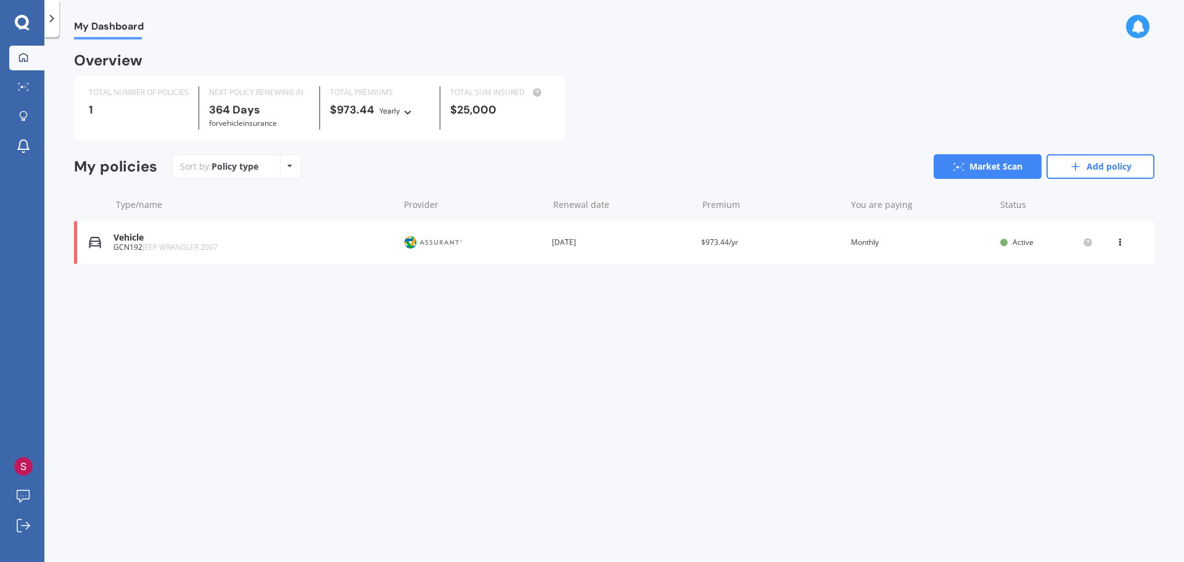
click at [51, 20] on icon at bounding box center [52, 18] width 12 height 12
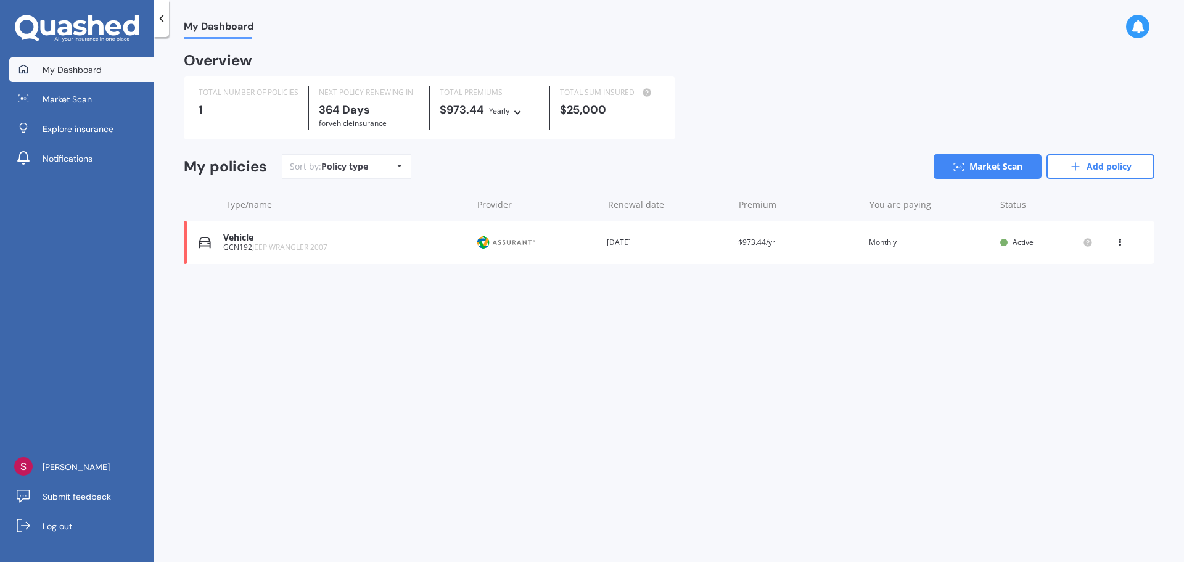
click at [81, 66] on span "My Dashboard" at bounding box center [72, 70] width 59 height 12
click at [80, 134] on span "Explore insurance" at bounding box center [78, 129] width 71 height 12
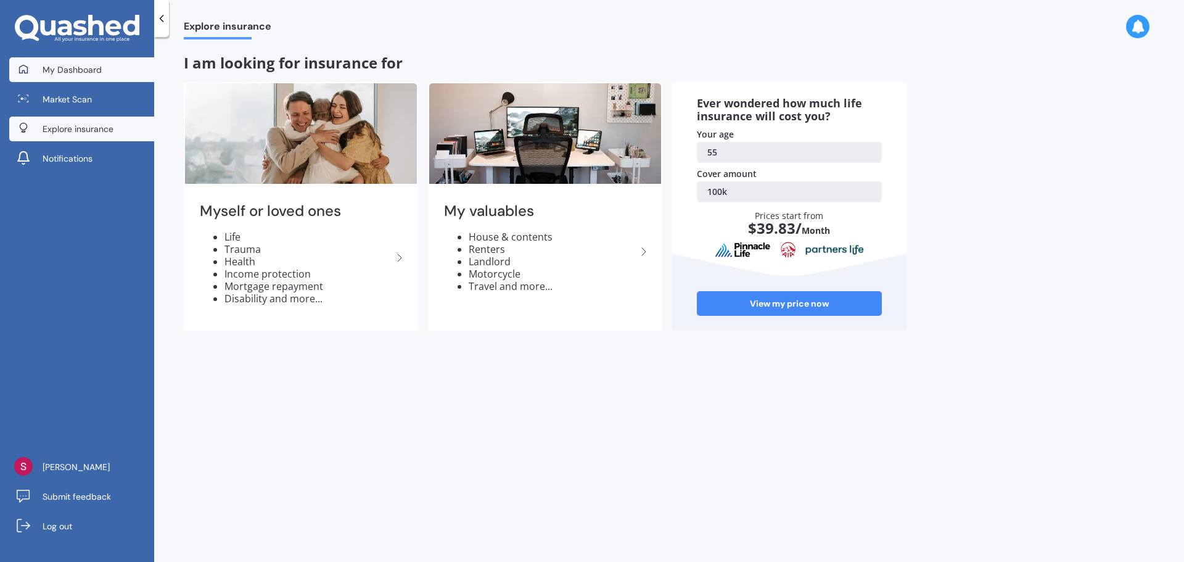
click at [63, 74] on span "My Dashboard" at bounding box center [72, 70] width 59 height 12
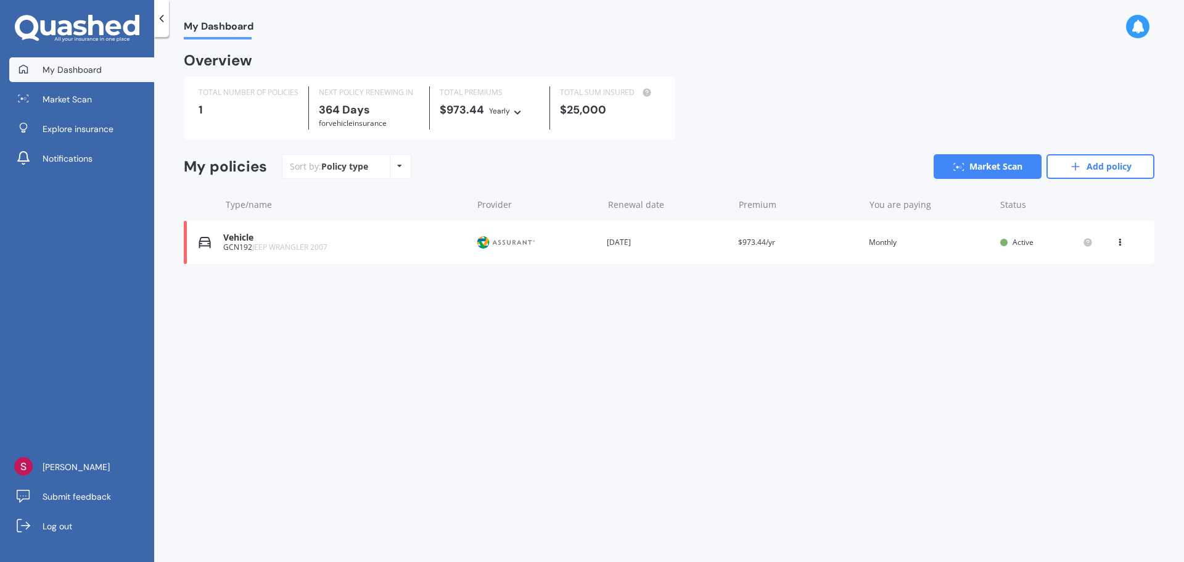
click at [256, 244] on span "JEEP WRANGLER 2007" at bounding box center [289, 247] width 75 height 10
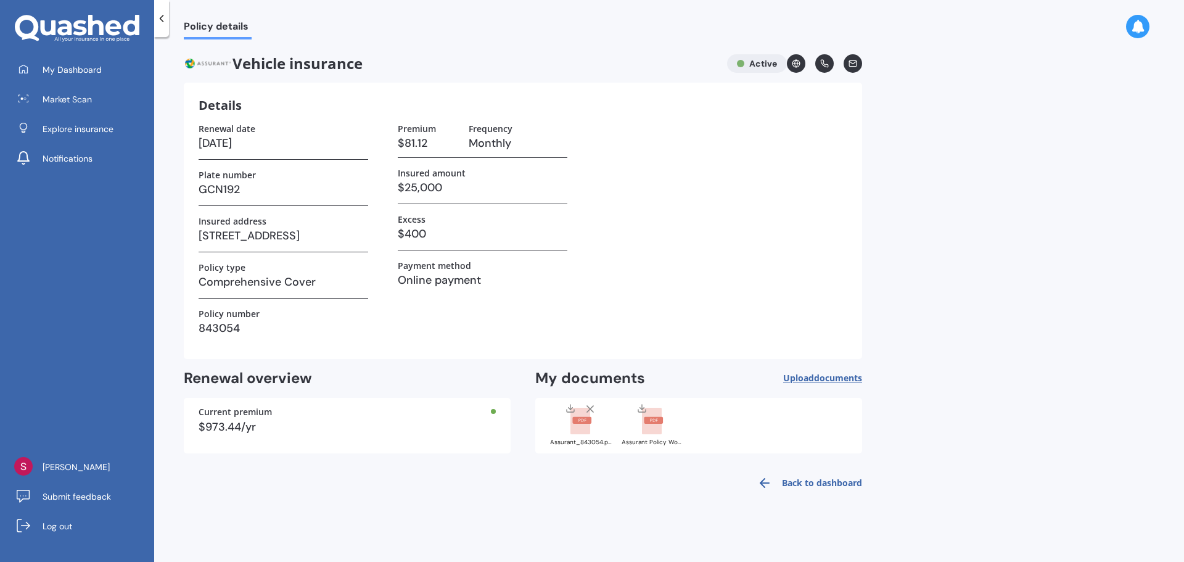
click at [570, 407] on icon at bounding box center [571, 408] width 10 height 10
